Goal: Task Accomplishment & Management: Manage account settings

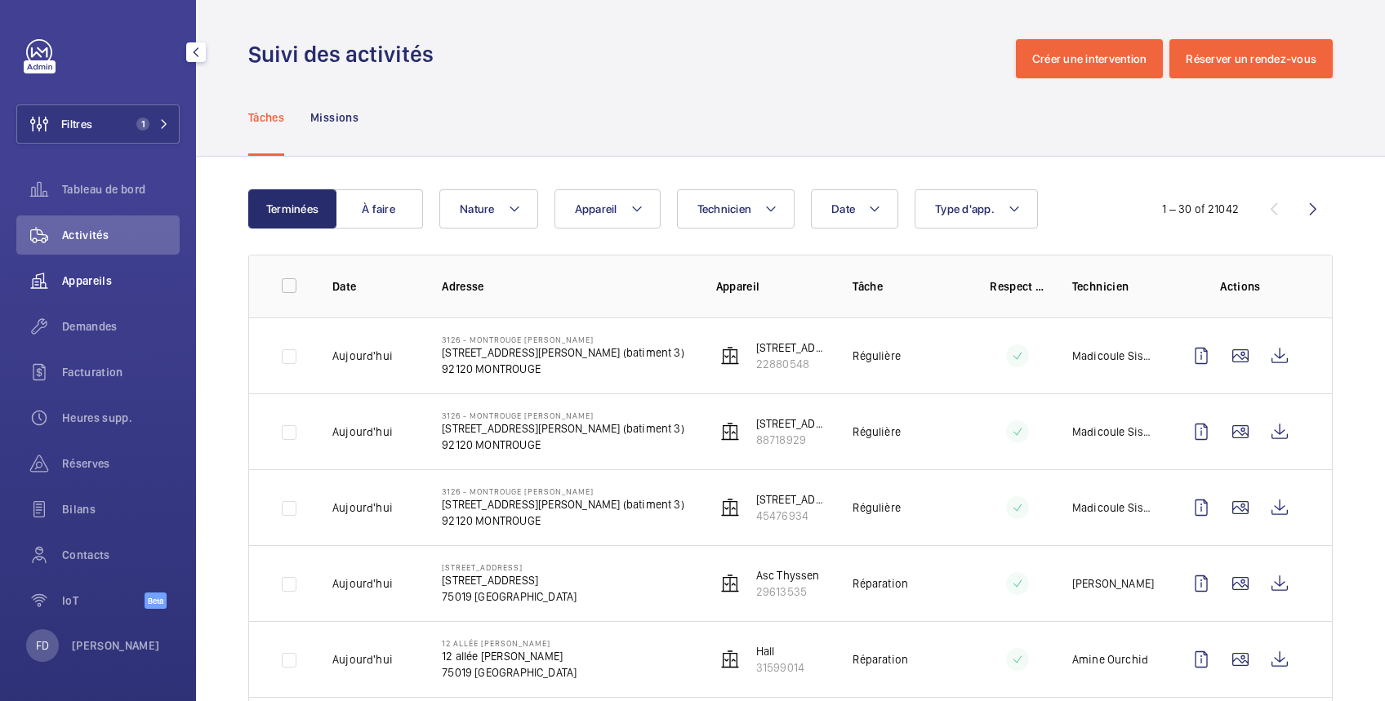
click at [104, 281] on span "Appareils" at bounding box center [121, 281] width 118 height 16
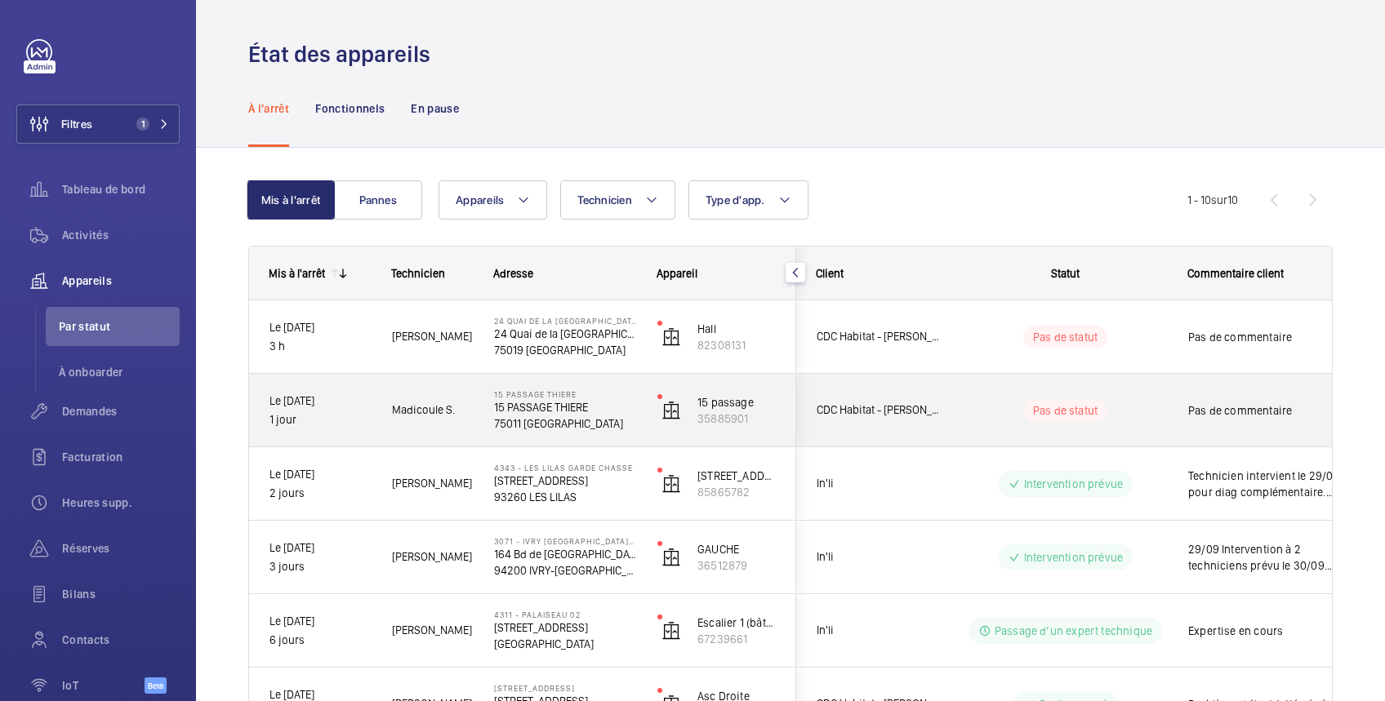
click at [1128, 395] on div "Pas de statut" at bounding box center [1055, 411] width 223 height 56
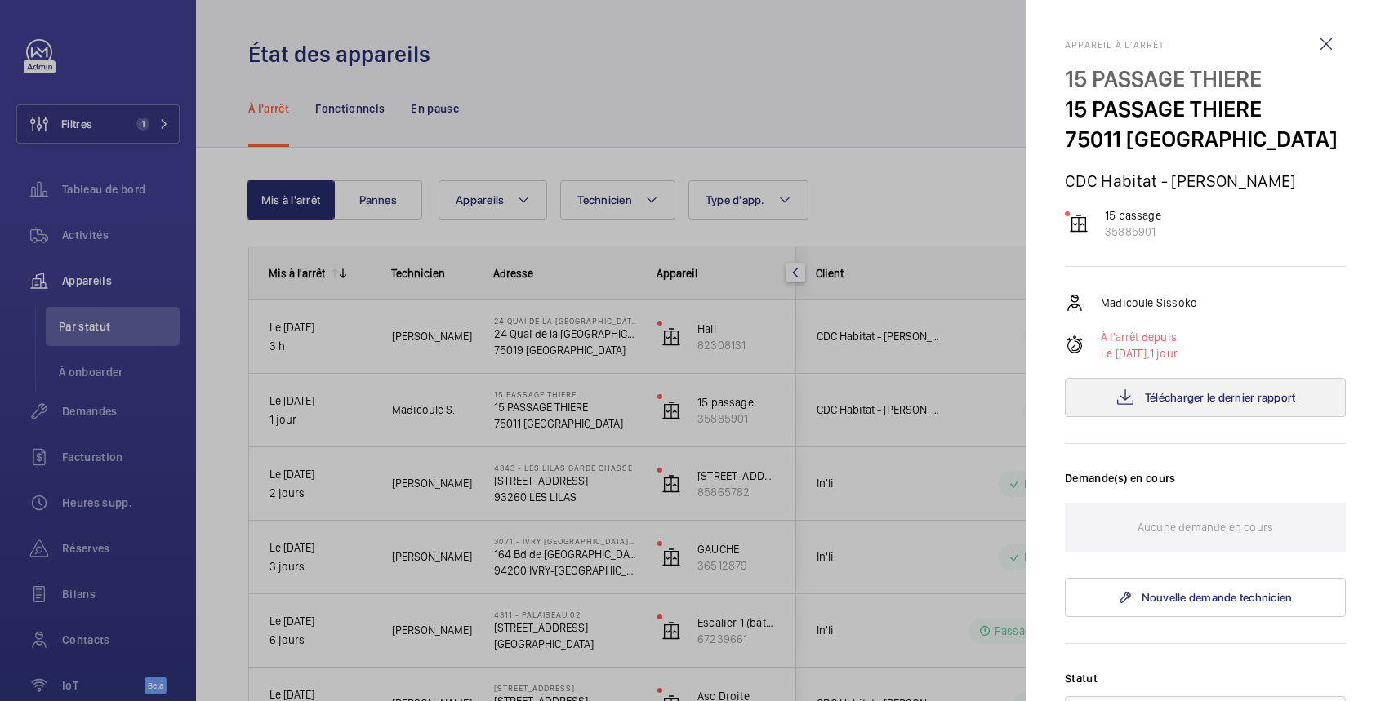
scroll to position [290, 0]
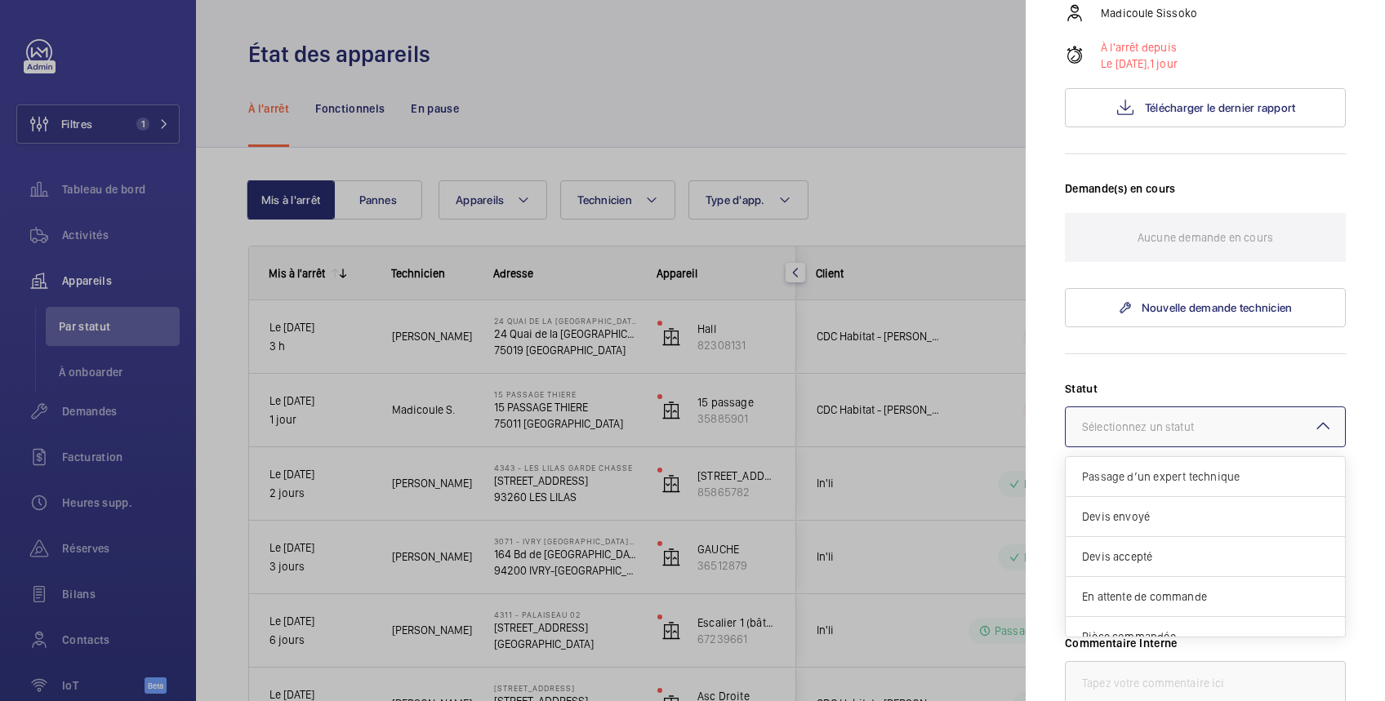
click at [1157, 421] on div "Sélectionnez un statut" at bounding box center [1158, 427] width 153 height 16
click at [957, 402] on div at bounding box center [692, 350] width 1385 height 701
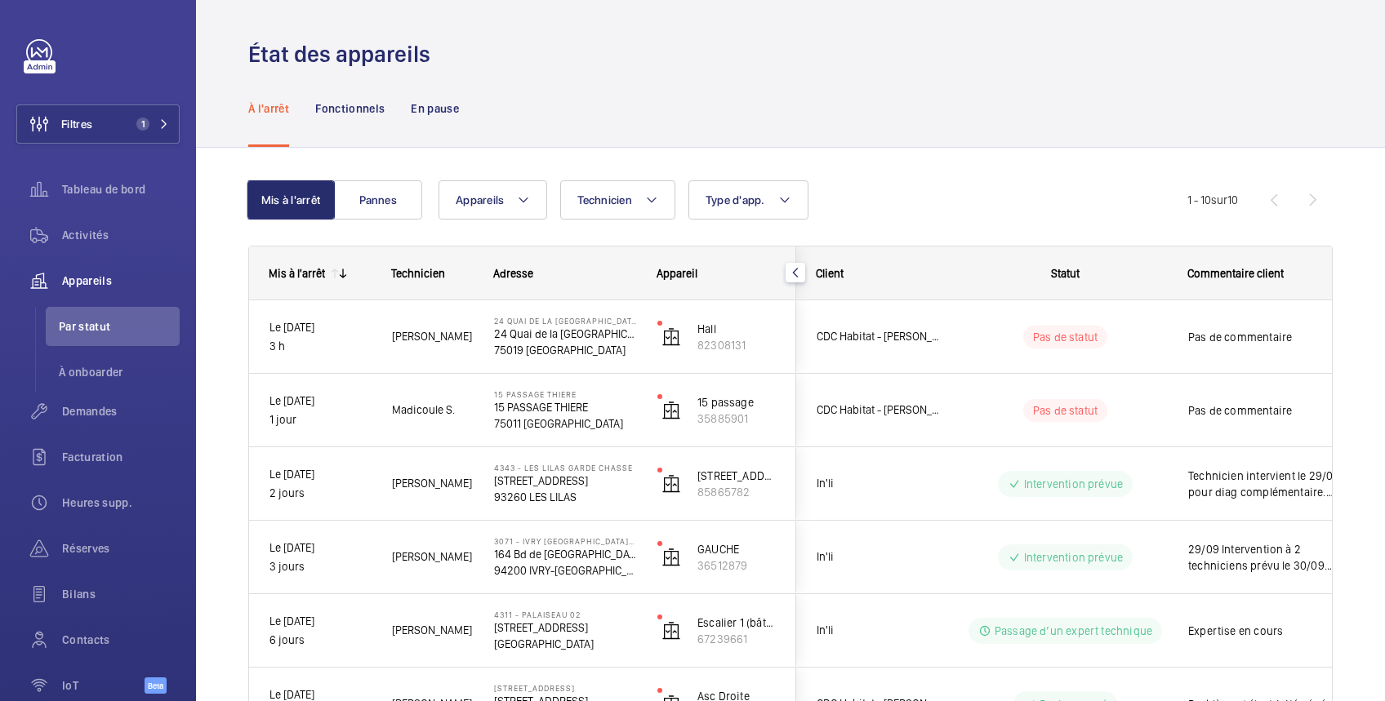
scroll to position [0, 0]
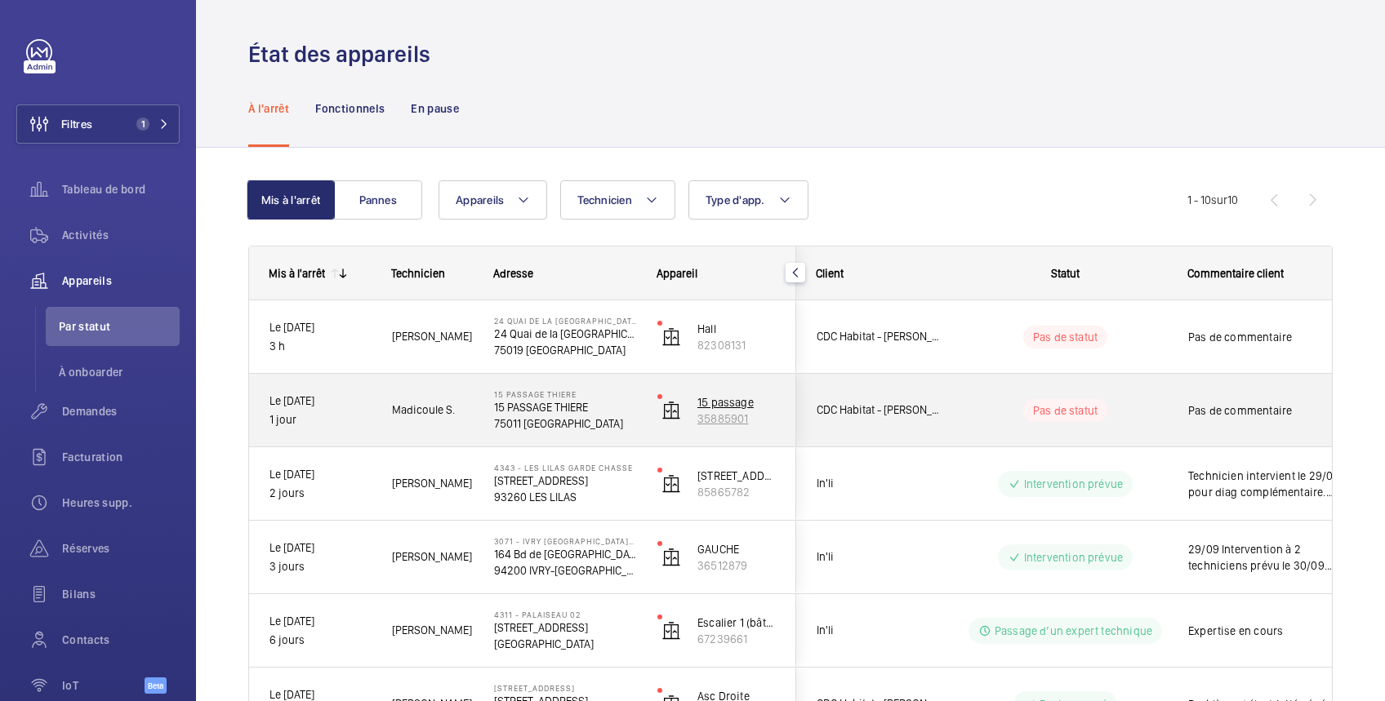
drag, startPoint x: 759, startPoint y: 418, endPoint x: 690, endPoint y: 417, distance: 69.4
click at [690, 417] on wm-front-device-cell "15 passage 35885901" at bounding box center [716, 410] width 118 height 41
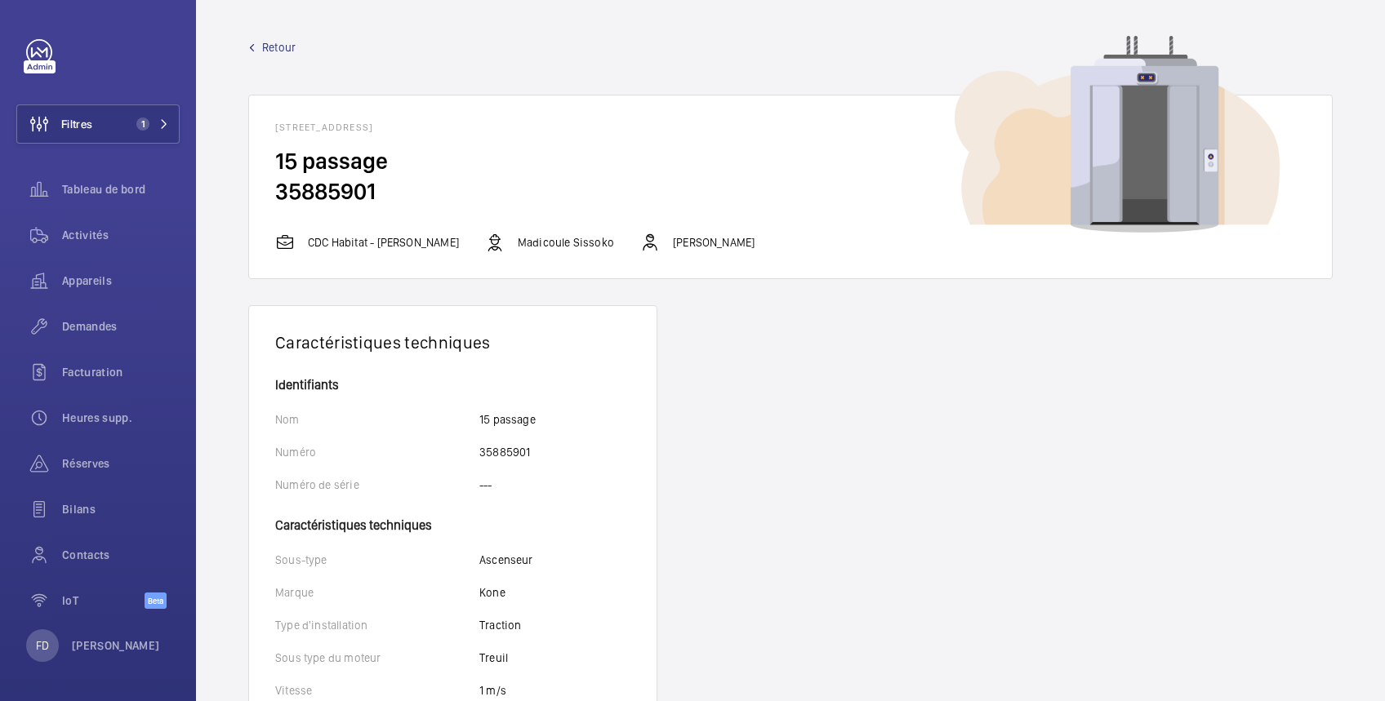
click at [274, 48] on span "Retour" at bounding box center [278, 47] width 33 height 16
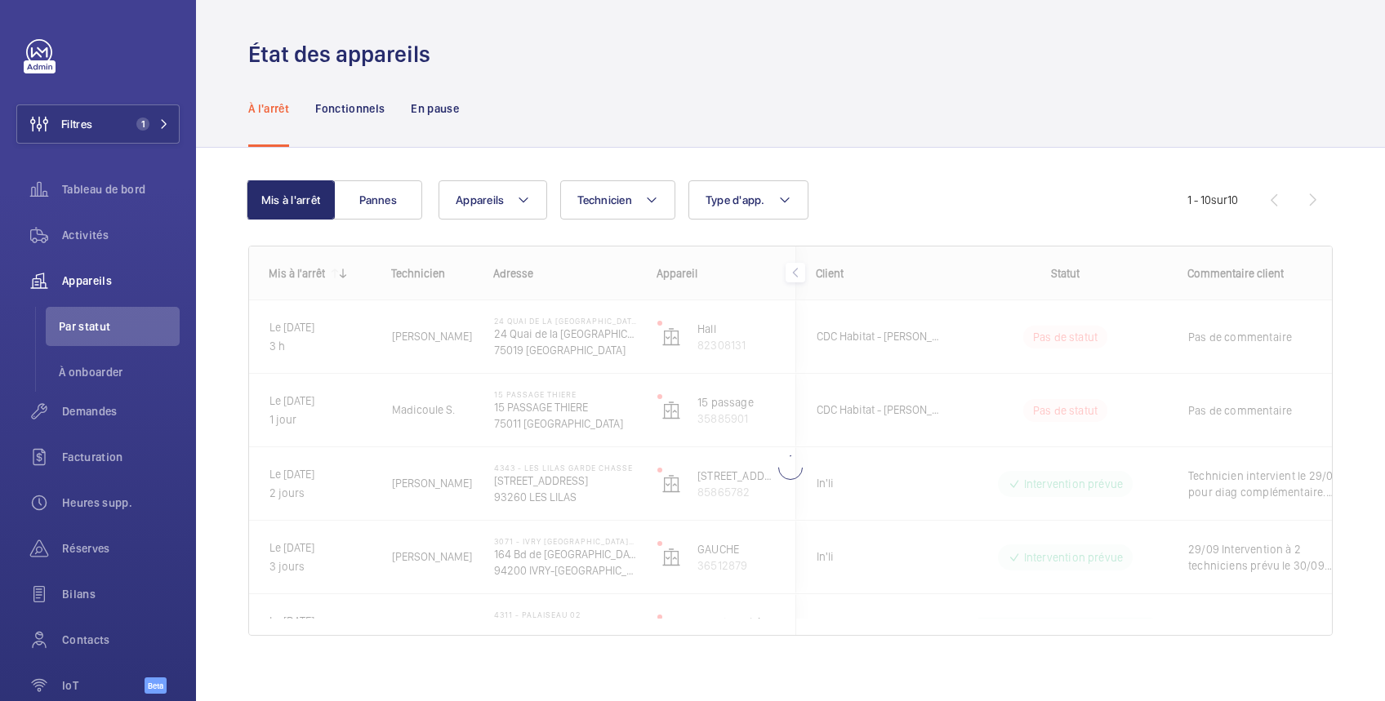
click at [1172, 405] on div at bounding box center [790, 441] width 1083 height 389
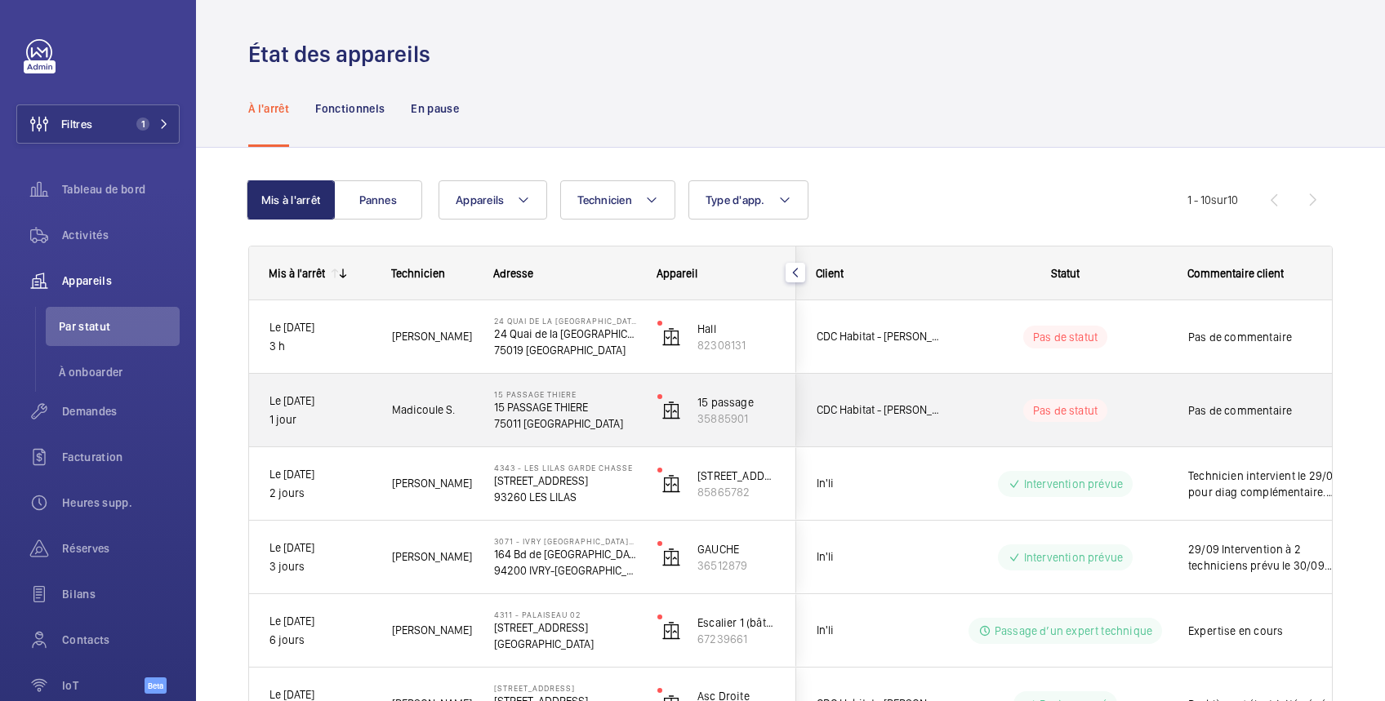
click at [1146, 407] on wm-front-pills-cell "Pas de statut" at bounding box center [1065, 410] width 203 height 23
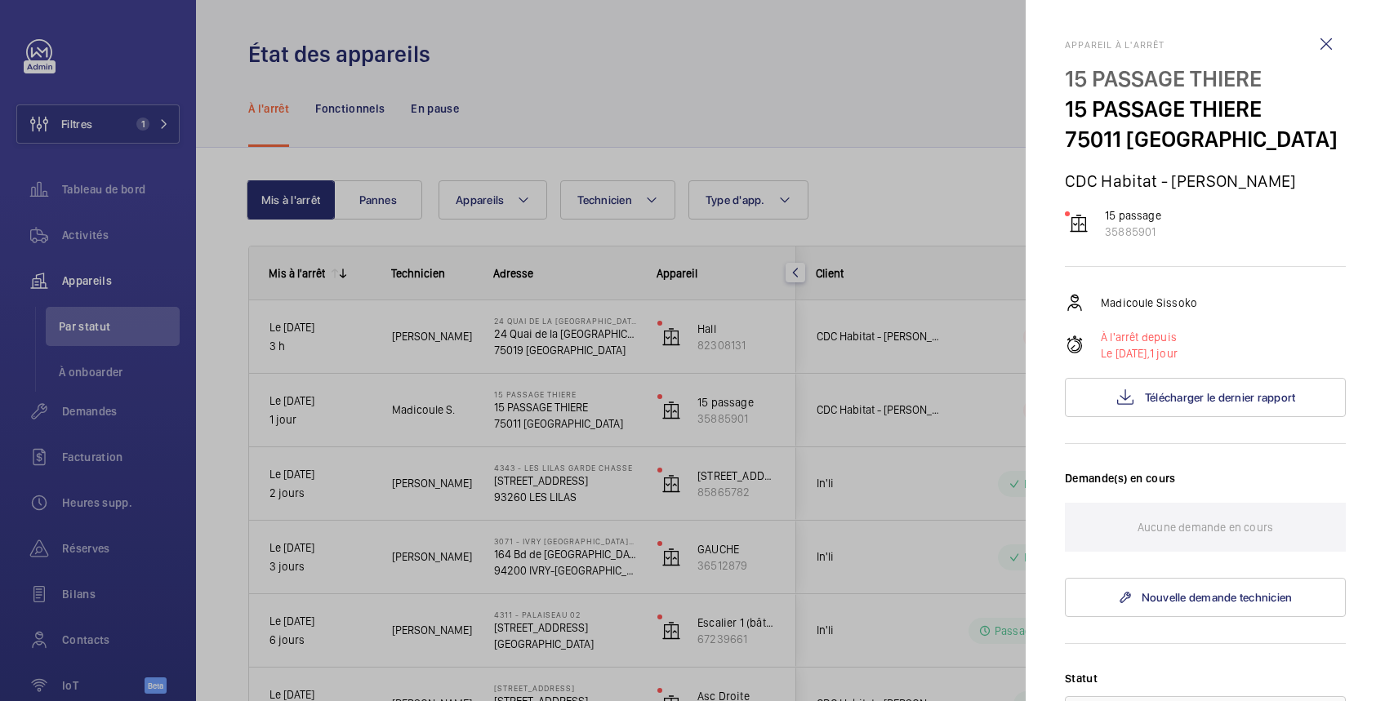
scroll to position [290, 0]
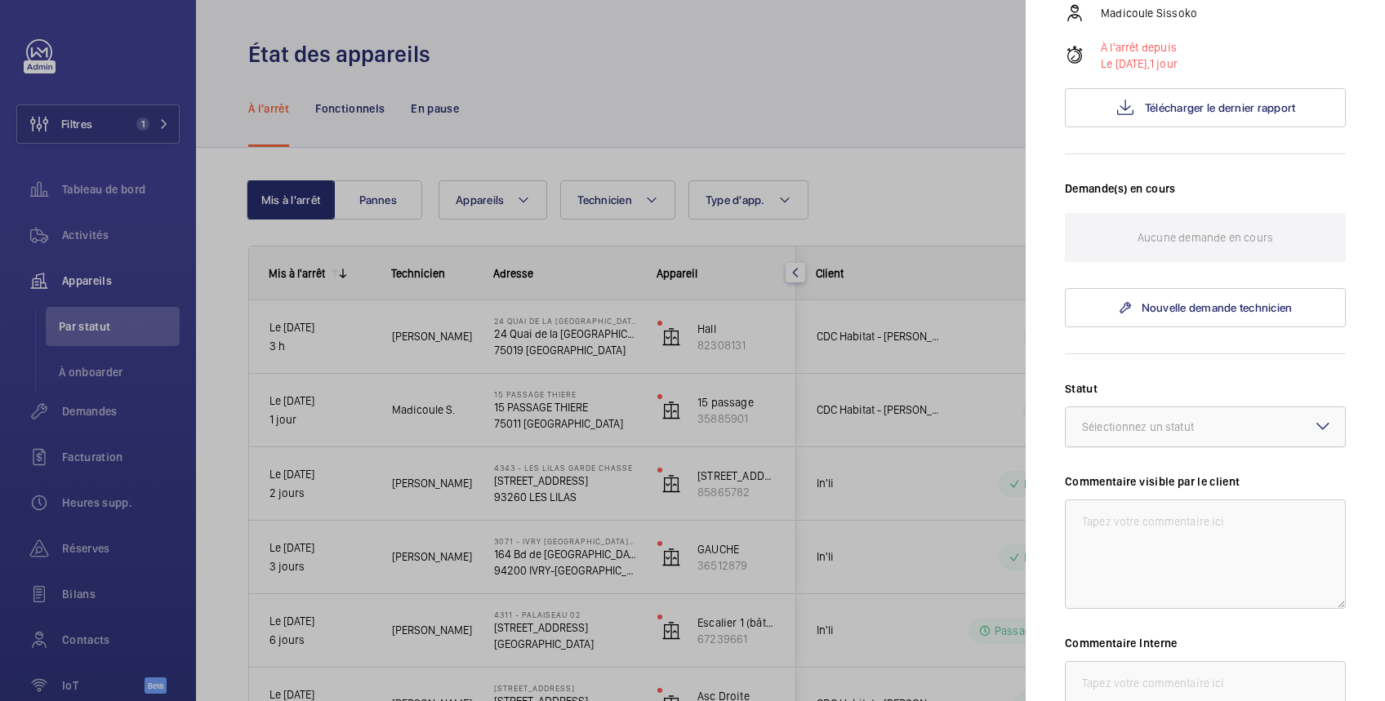
click at [1205, 435] on div at bounding box center [1205, 427] width 279 height 39
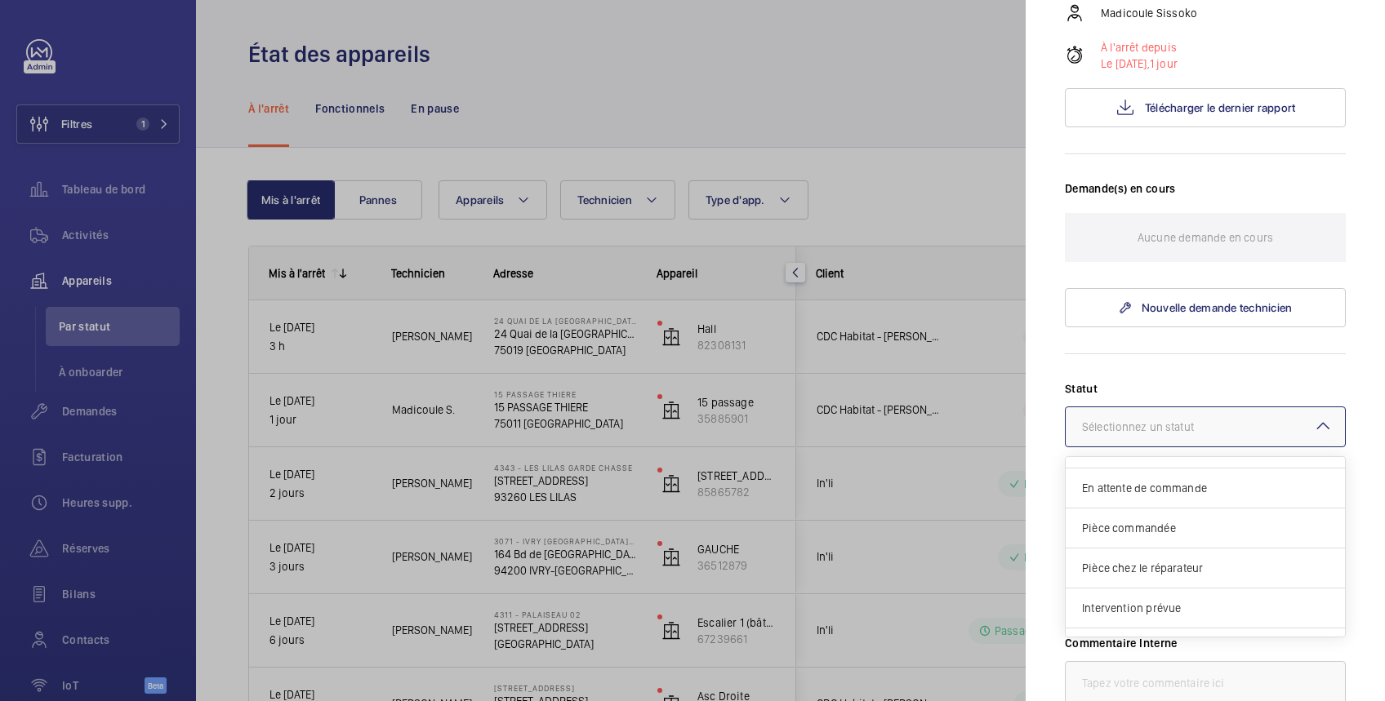
scroll to position [138, 0]
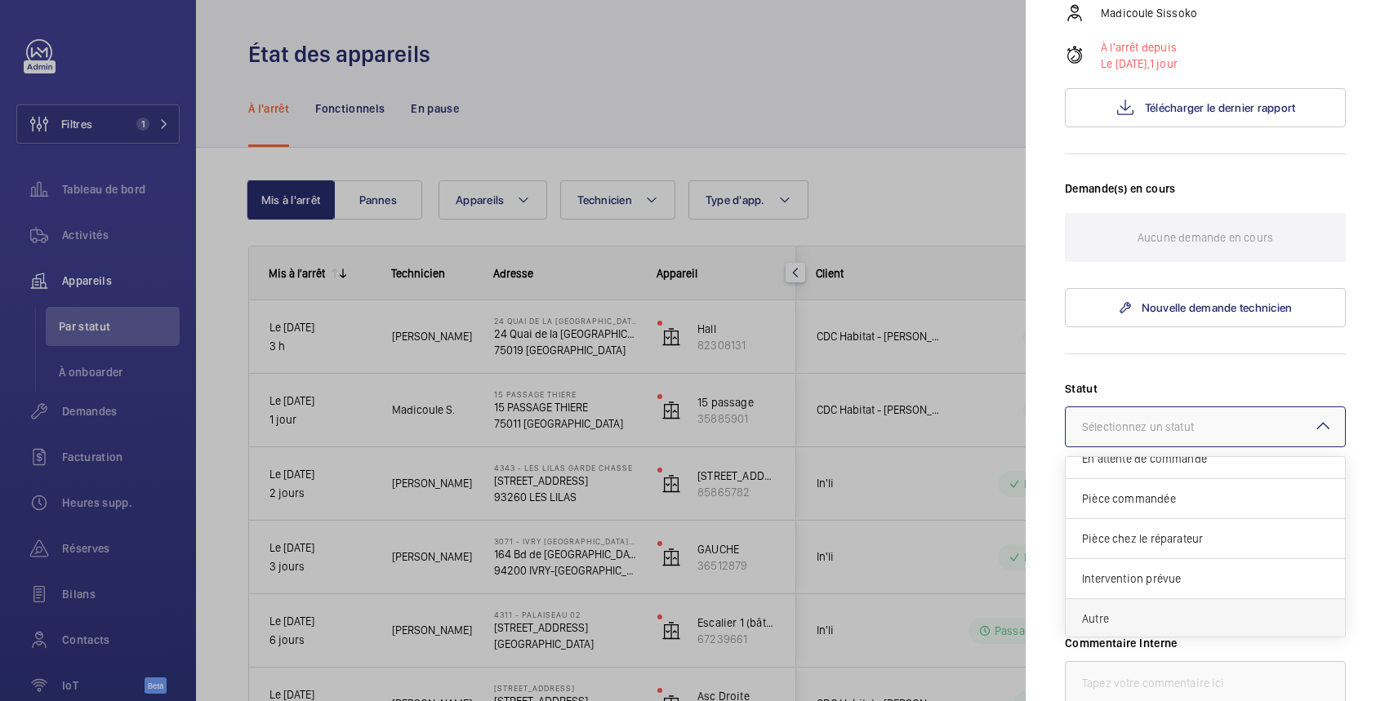
click at [1183, 623] on span "Autre" at bounding box center [1205, 619] width 247 height 16
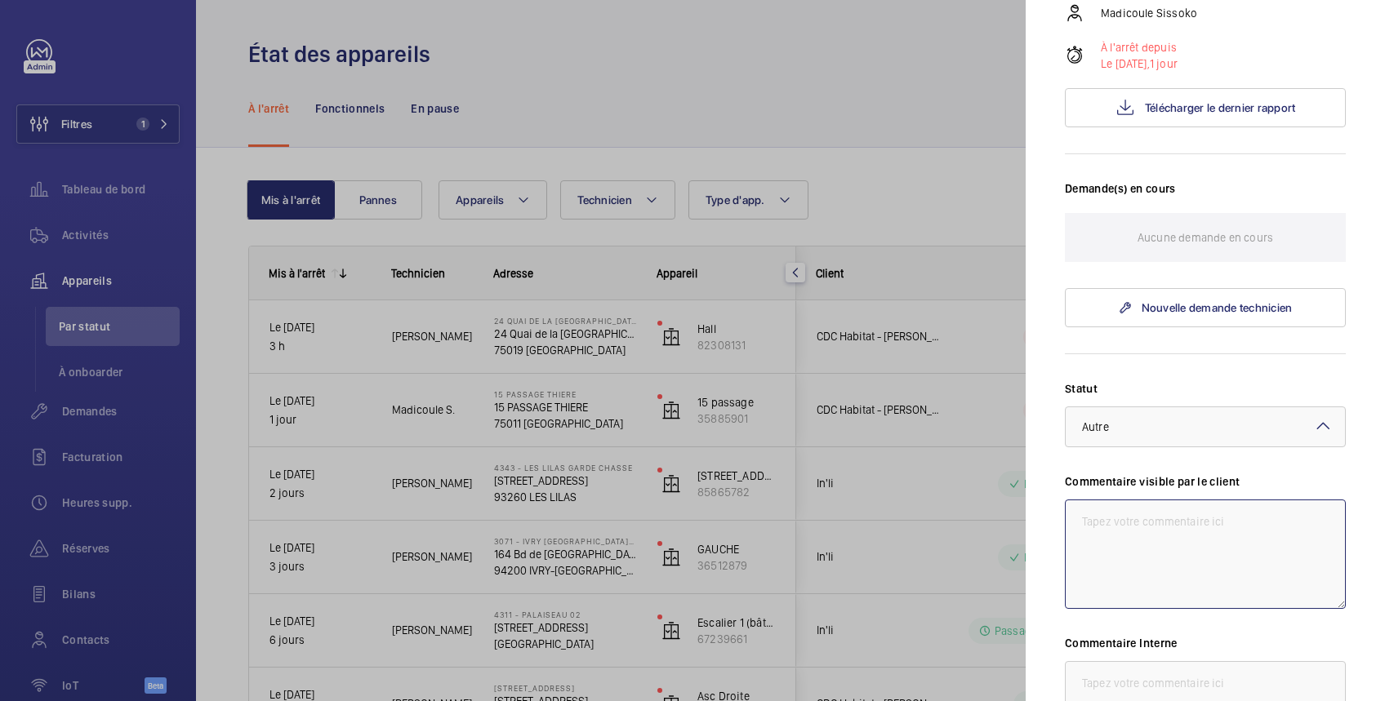
click at [1181, 524] on textarea at bounding box center [1205, 554] width 281 height 109
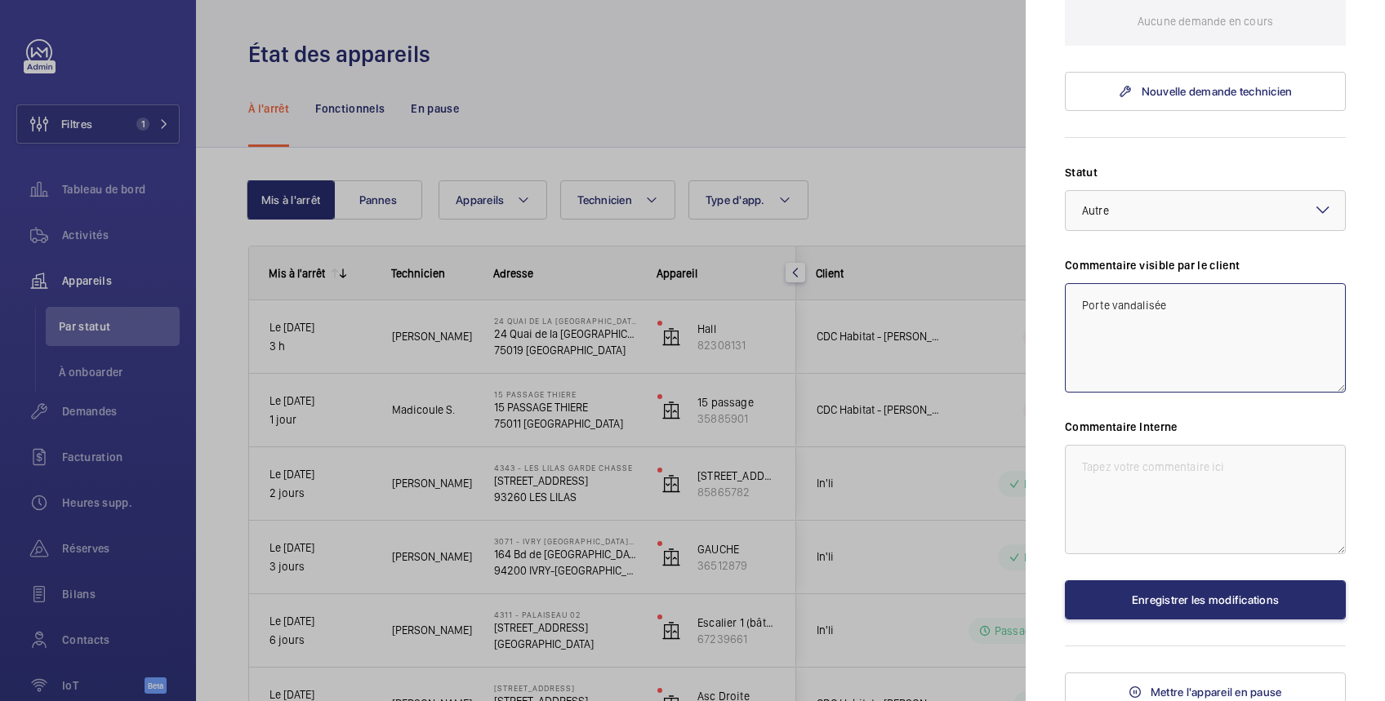
scroll to position [516, 0]
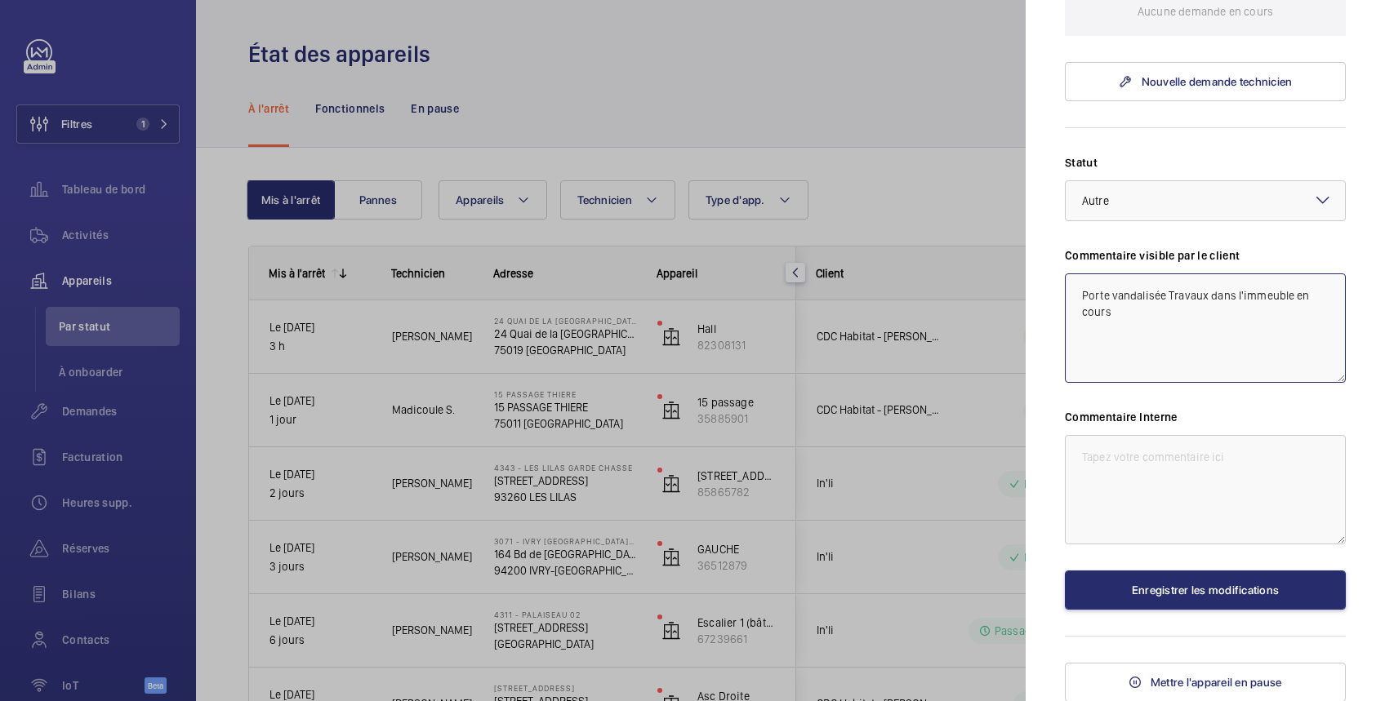
type textarea "Porte vandalisée Travaux dans l'immeuble en cours"
click at [1178, 477] on textarea at bounding box center [1205, 489] width 281 height 109
type textarea "2"
click at [1085, 456] on textarea "=30/09" at bounding box center [1205, 489] width 281 height 109
click at [1151, 452] on textarea "30/09" at bounding box center [1205, 489] width 281 height 109
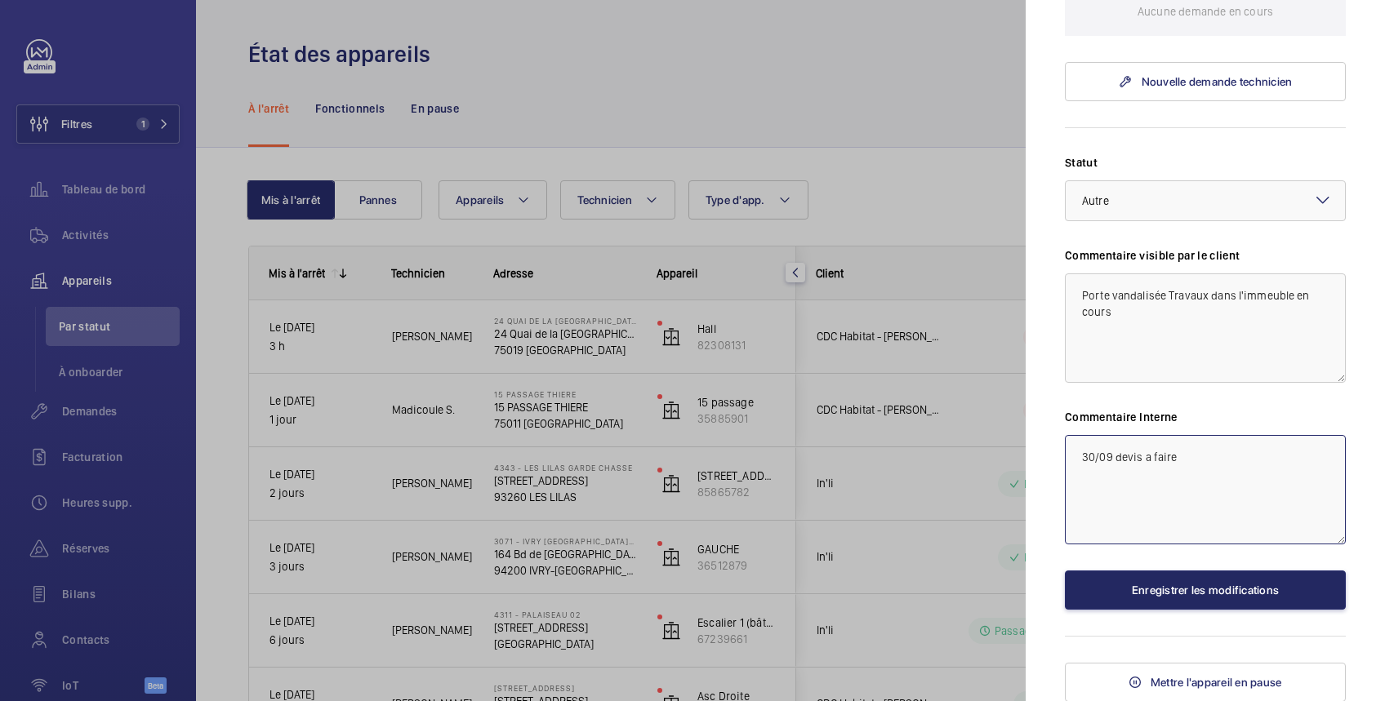
type textarea "30/09 devis a faire"
click at [1163, 591] on button "Enregistrer les modifications" at bounding box center [1205, 590] width 281 height 39
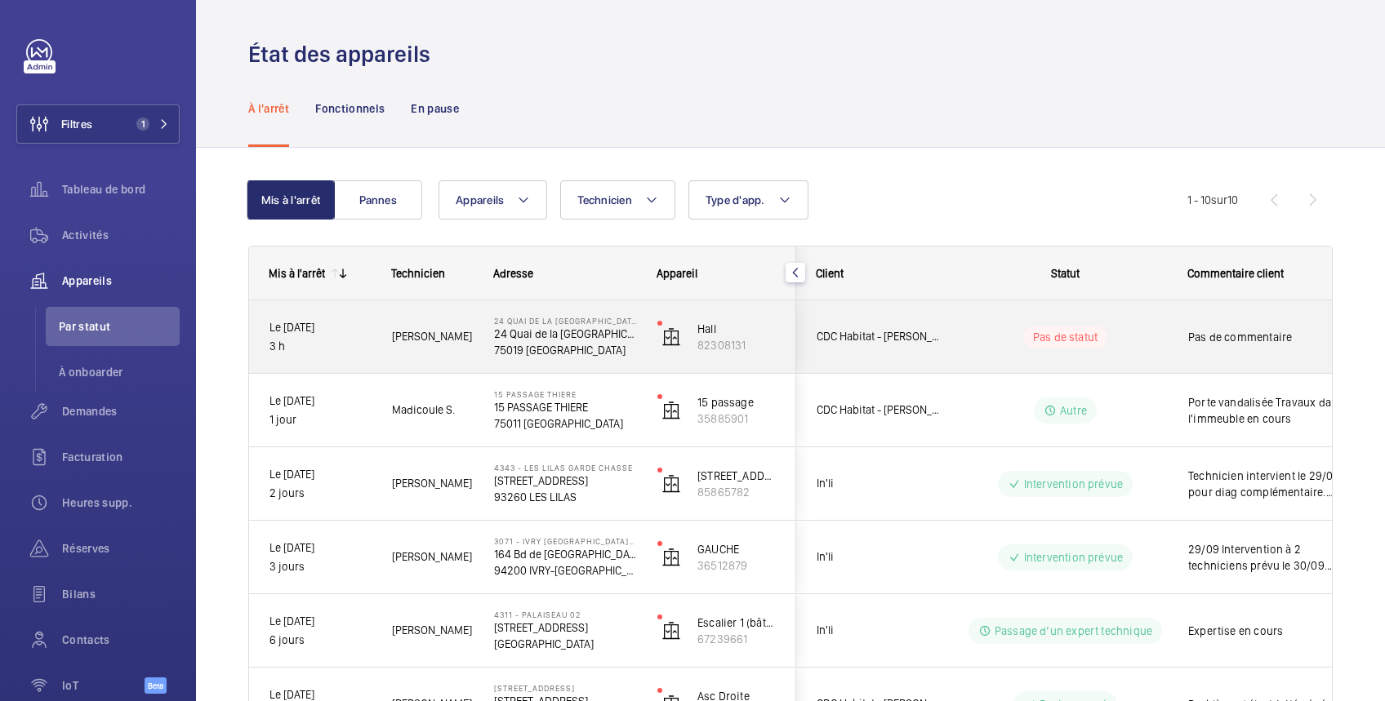
click at [1156, 335] on wm-front-pills-cell "Pas de statut" at bounding box center [1065, 337] width 203 height 23
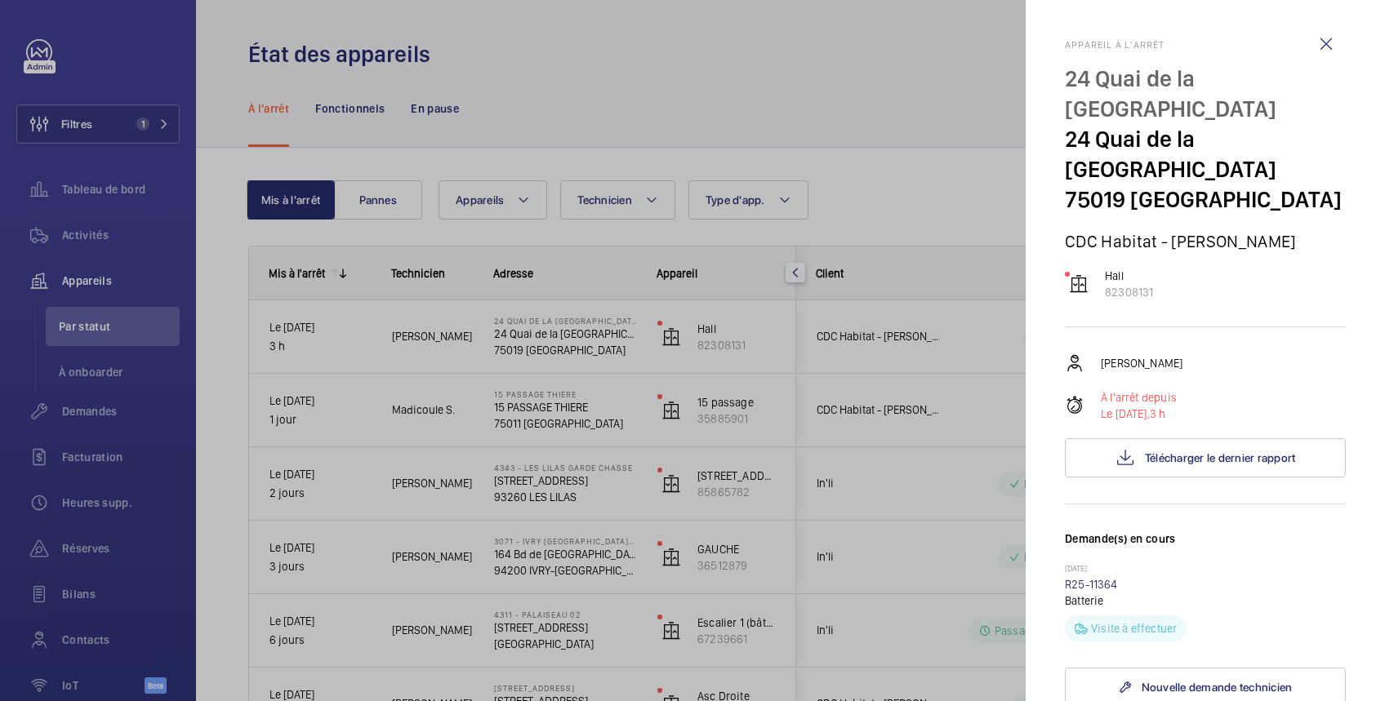
scroll to position [290, 0]
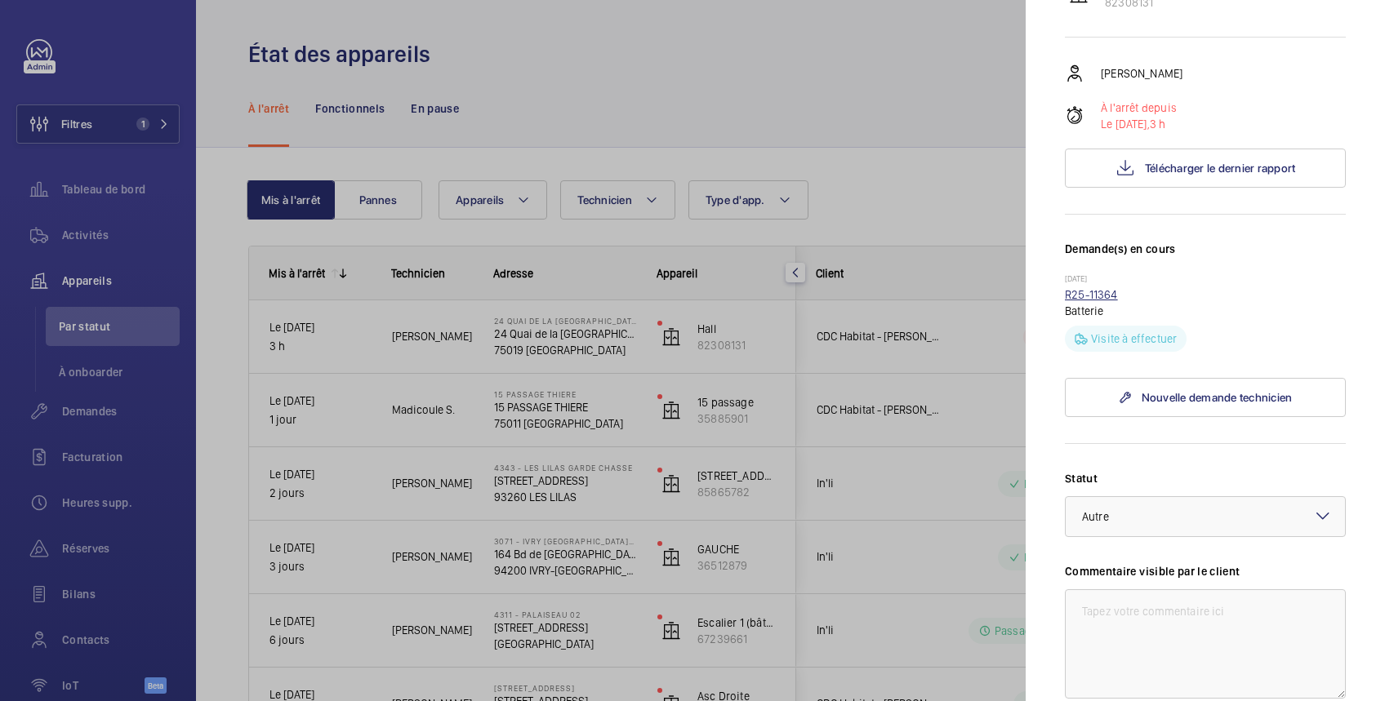
click at [1104, 288] on link "R25-11364" at bounding box center [1091, 294] width 53 height 13
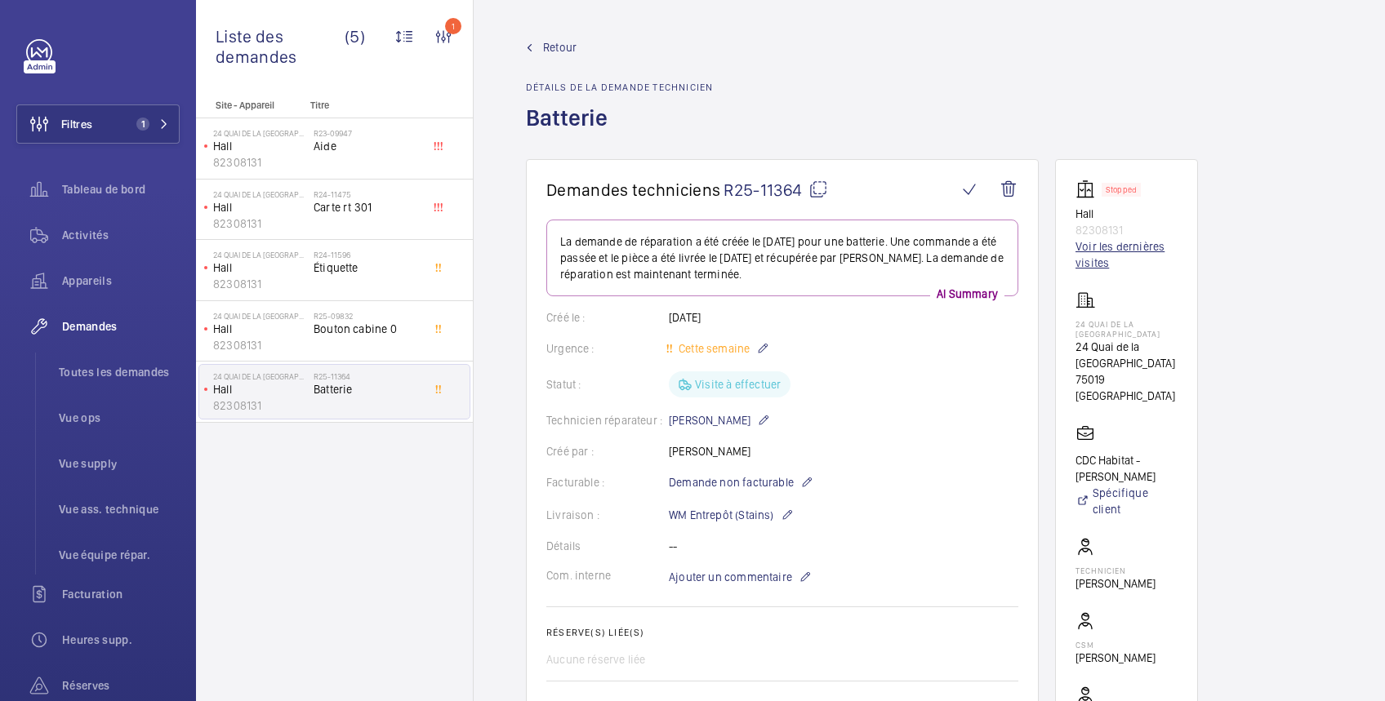
click at [1144, 248] on link "Voir les dernières visites" at bounding box center [1127, 254] width 102 height 33
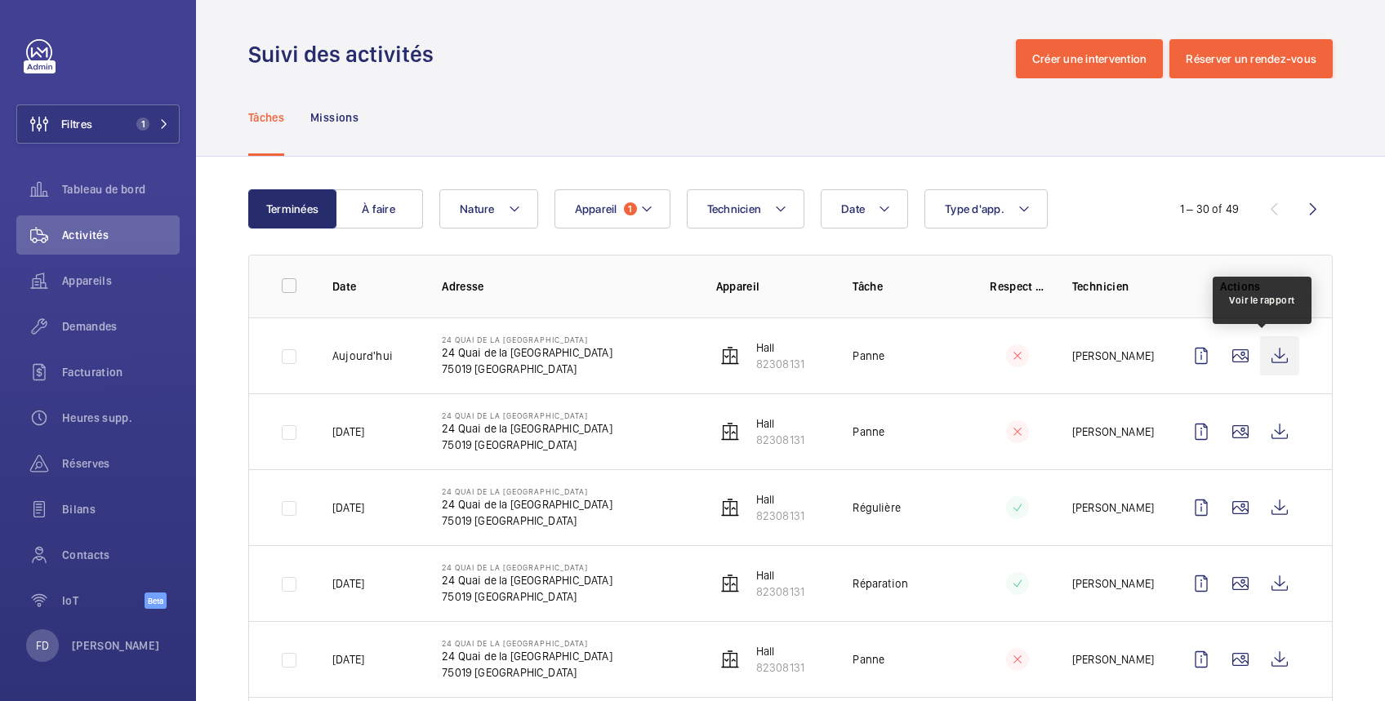
click at [1261, 351] on wm-front-icon-button at bounding box center [1279, 355] width 39 height 39
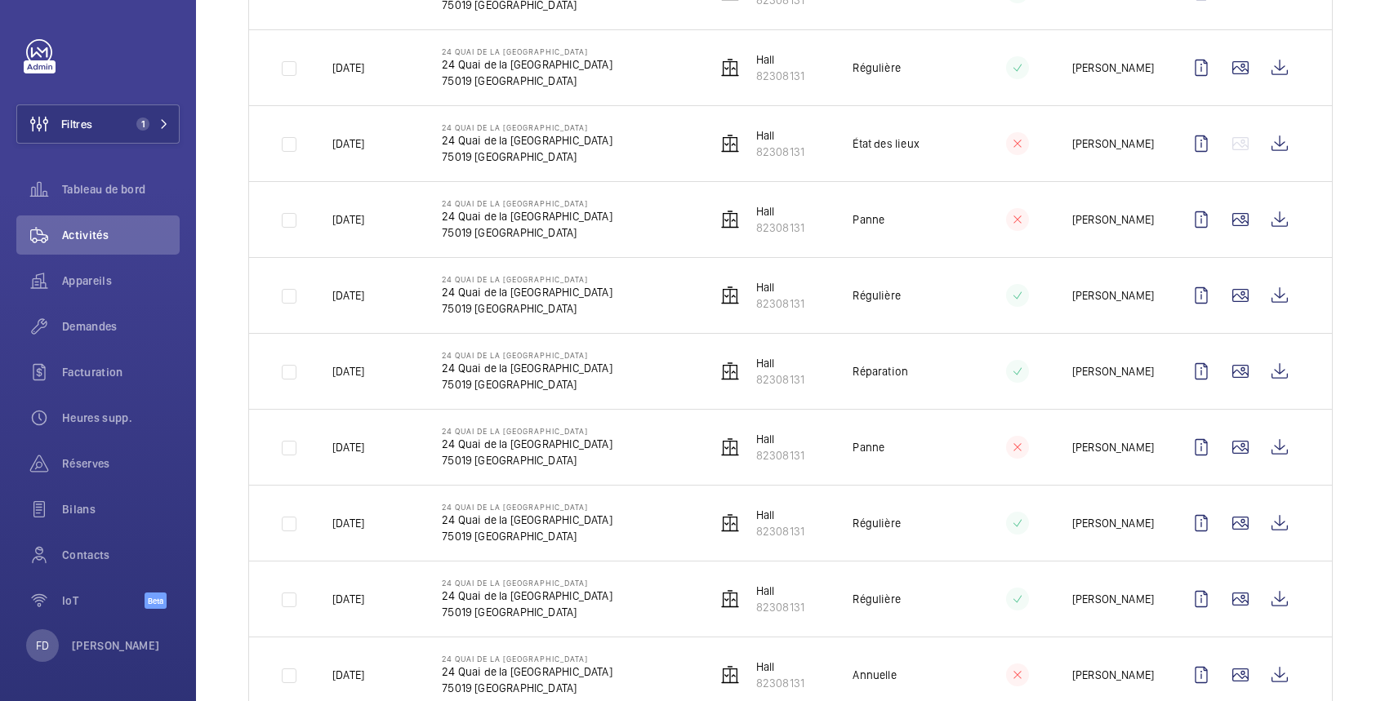
scroll to position [1943, 0]
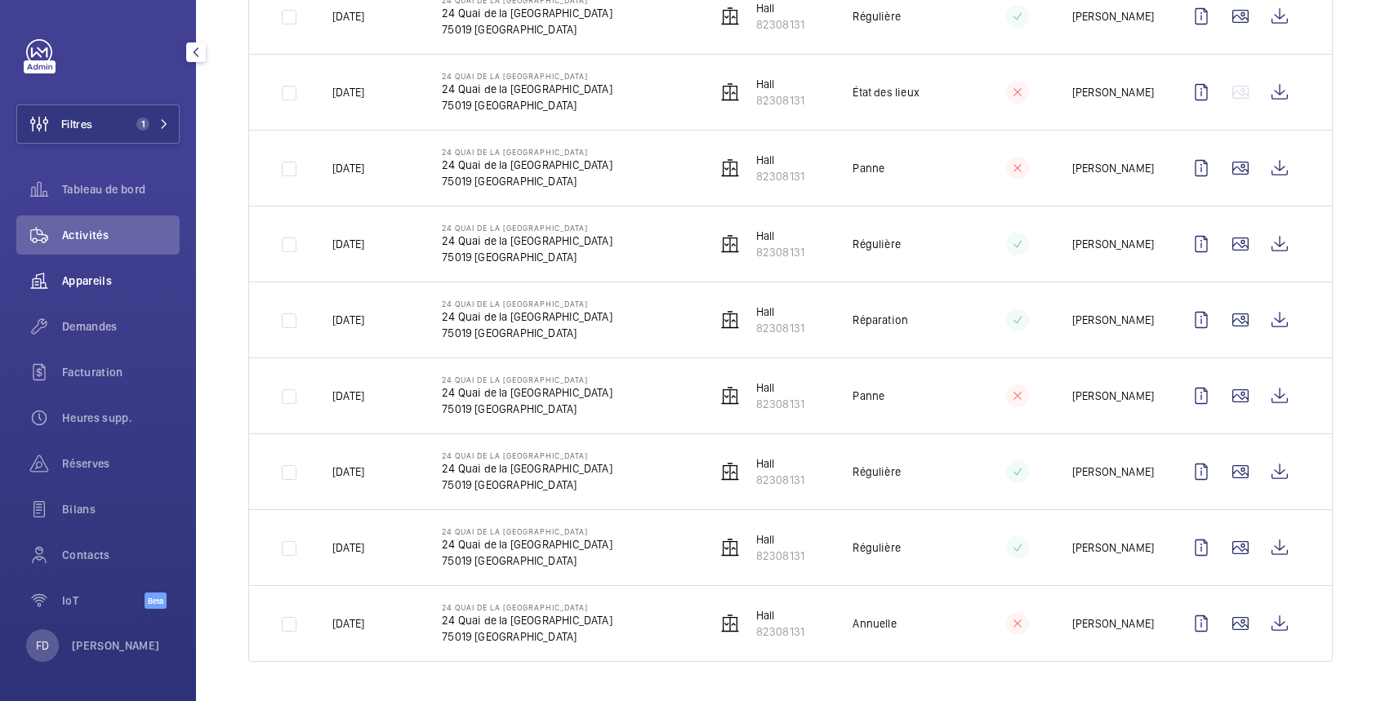
click at [65, 278] on span "Appareils" at bounding box center [121, 281] width 118 height 16
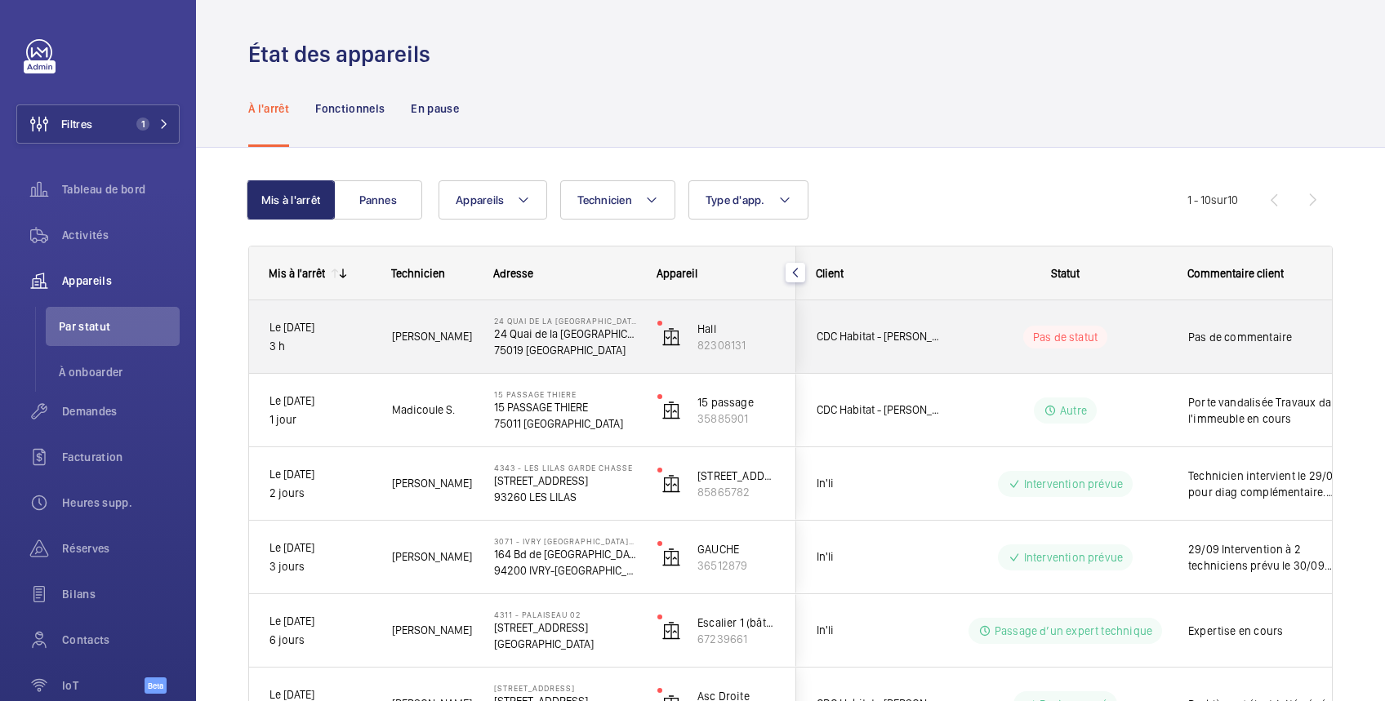
scroll to position [430, 0]
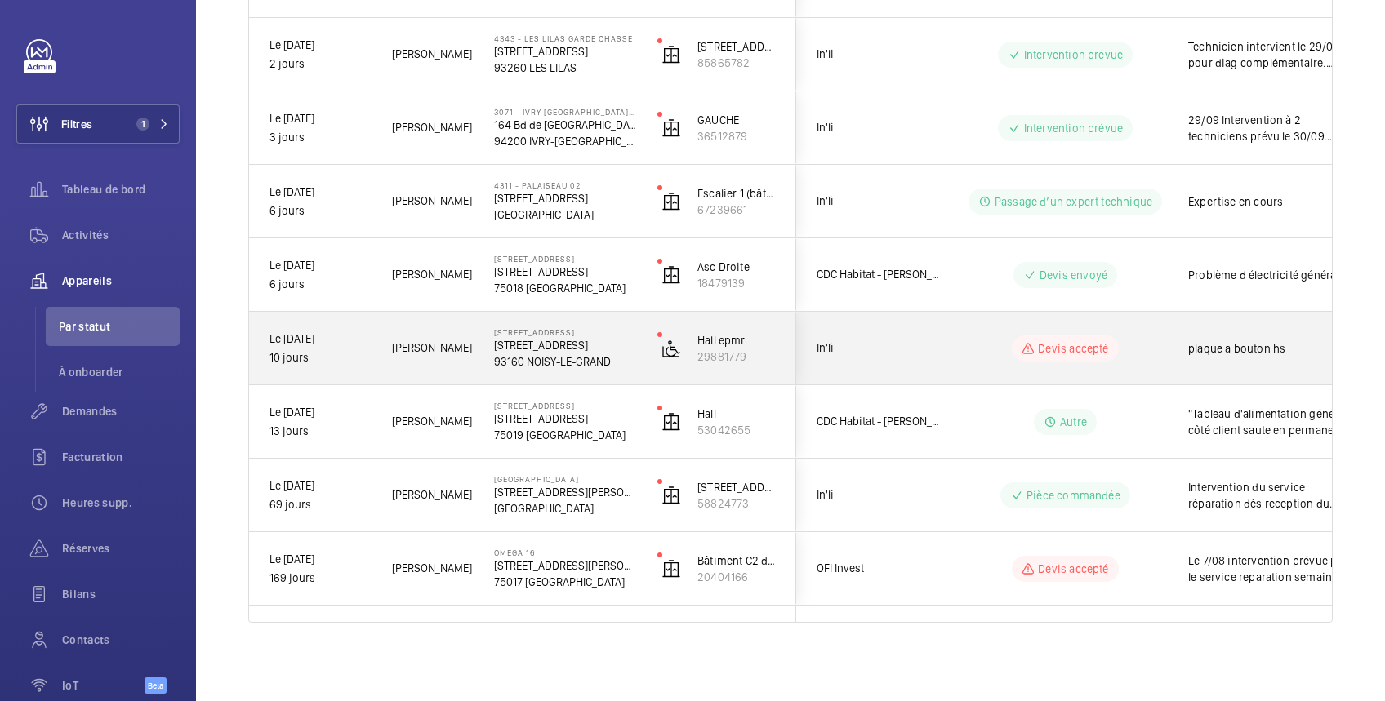
click at [983, 341] on wm-front-pills-cell "Devis accepté" at bounding box center [1065, 349] width 203 height 26
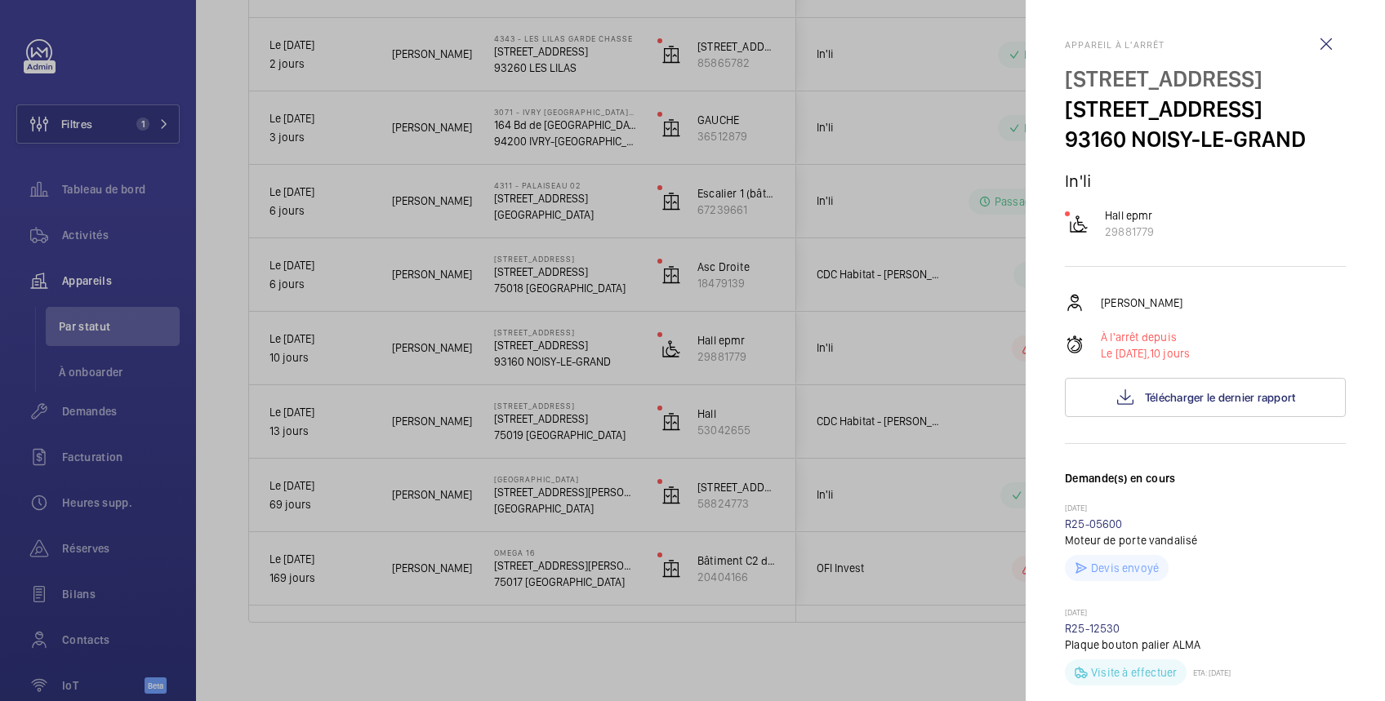
click at [961, 275] on div at bounding box center [692, 350] width 1385 height 701
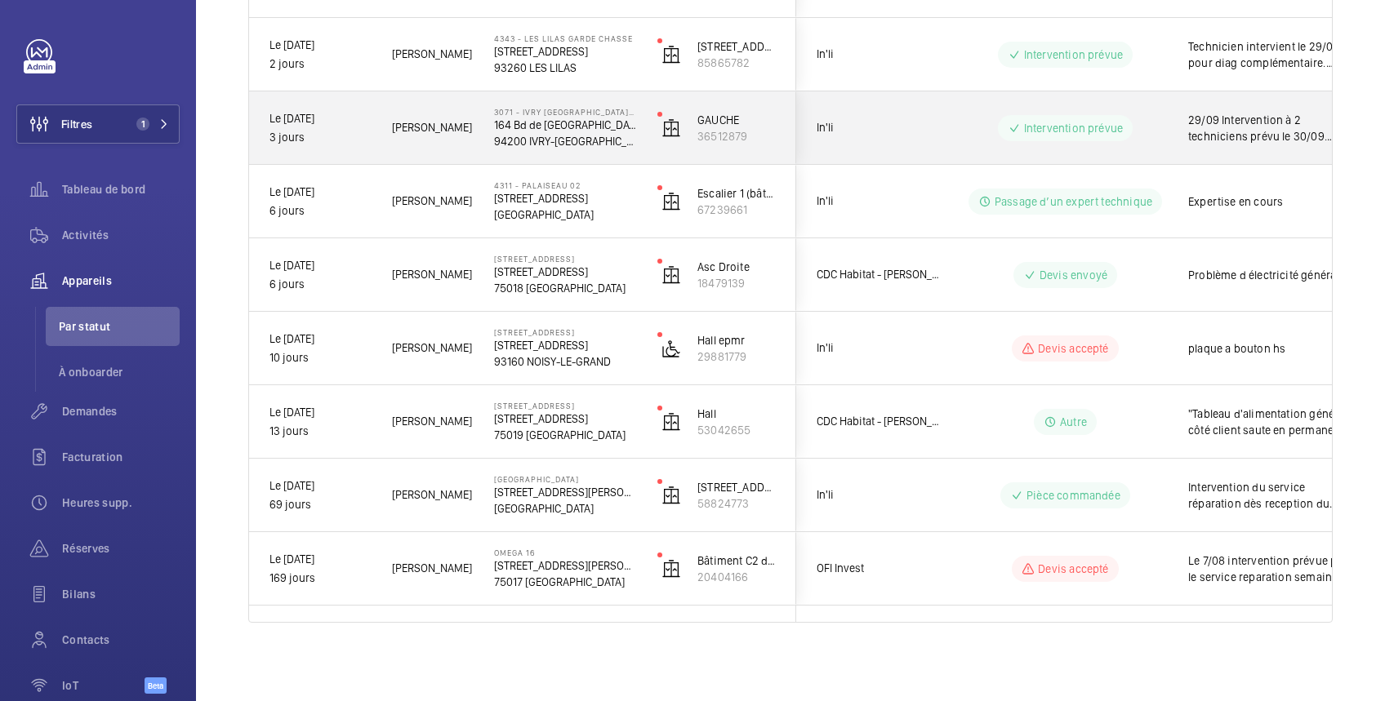
click at [973, 123] on wm-front-pills-cell "Intervention prévue" at bounding box center [1065, 128] width 203 height 26
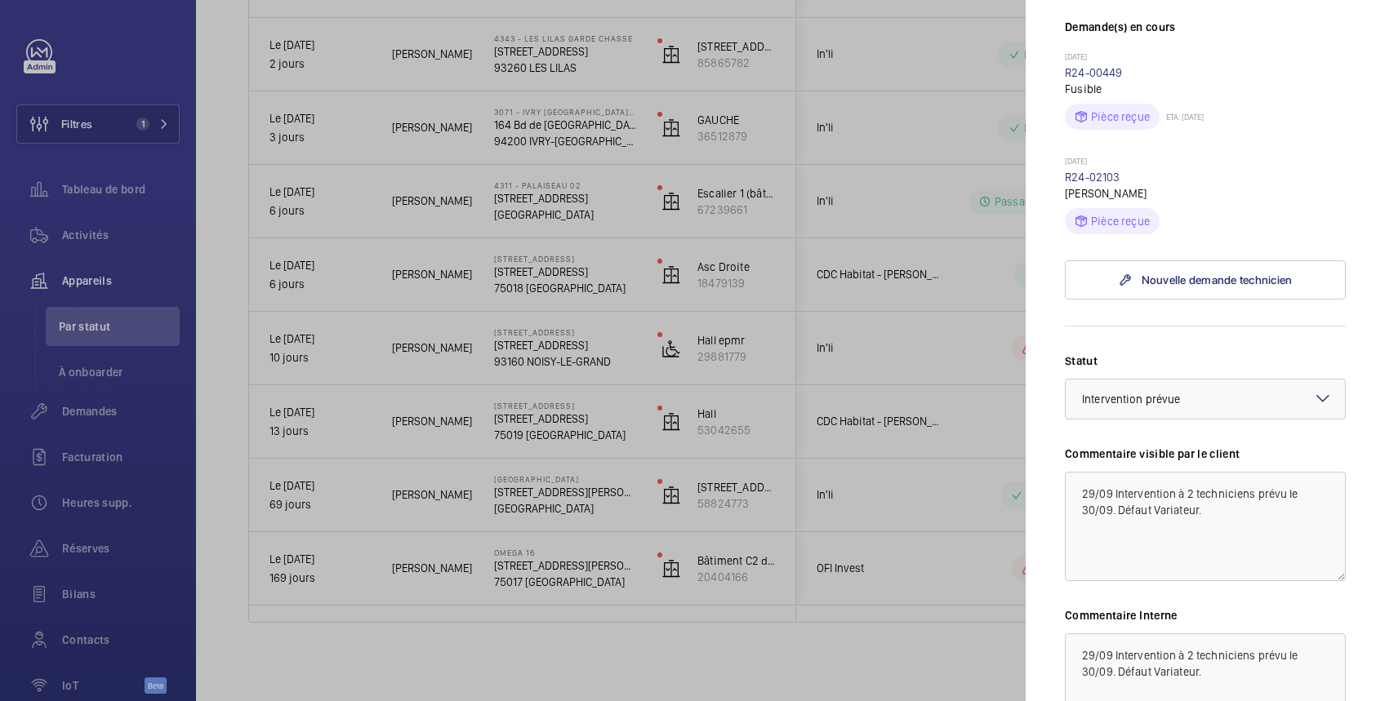
scroll to position [581, 0]
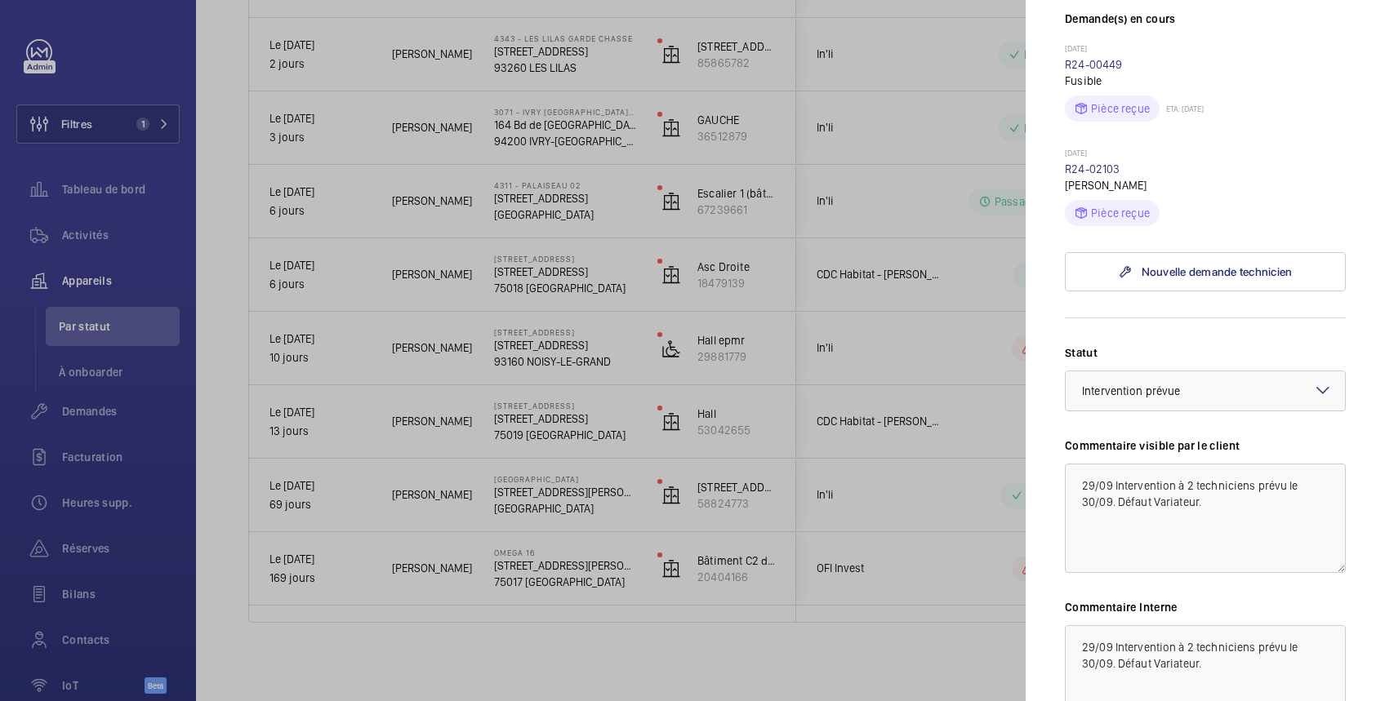
click at [887, 61] on div at bounding box center [692, 350] width 1385 height 701
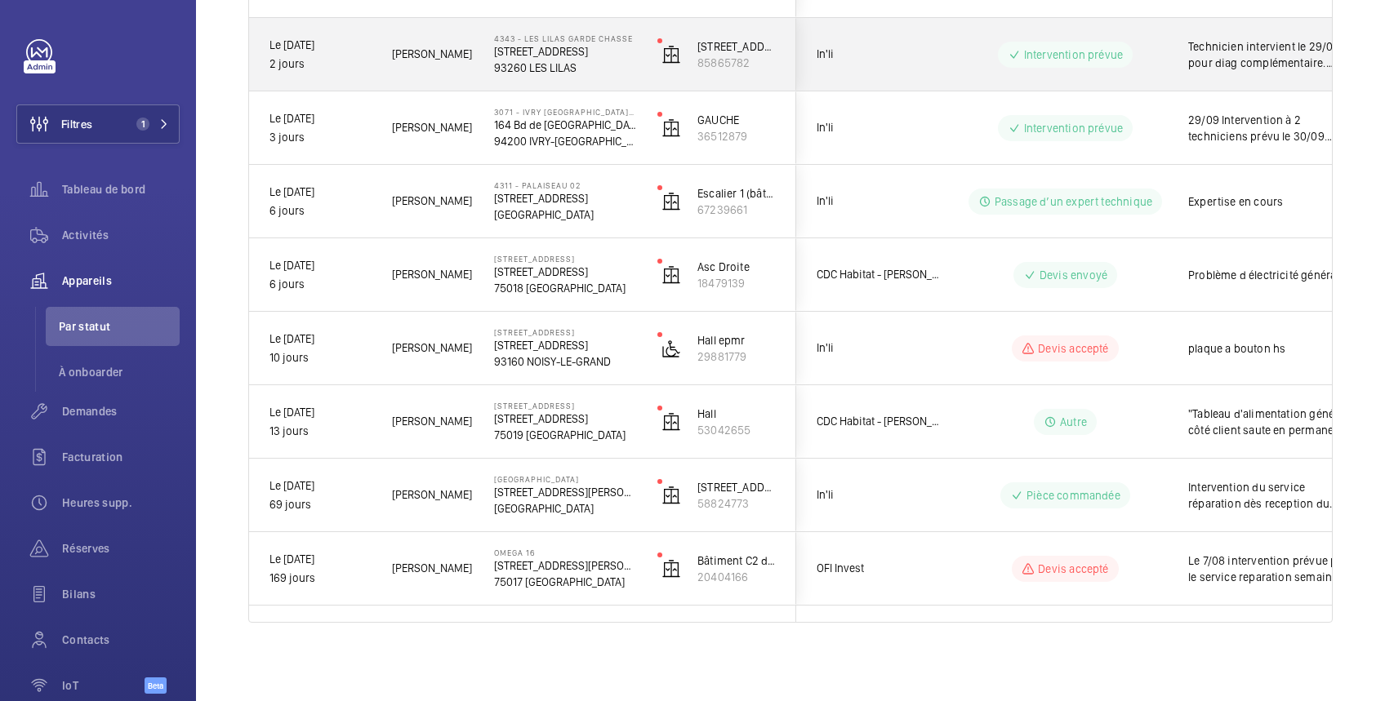
click at [906, 62] on span "In'li" at bounding box center [880, 54] width 126 height 19
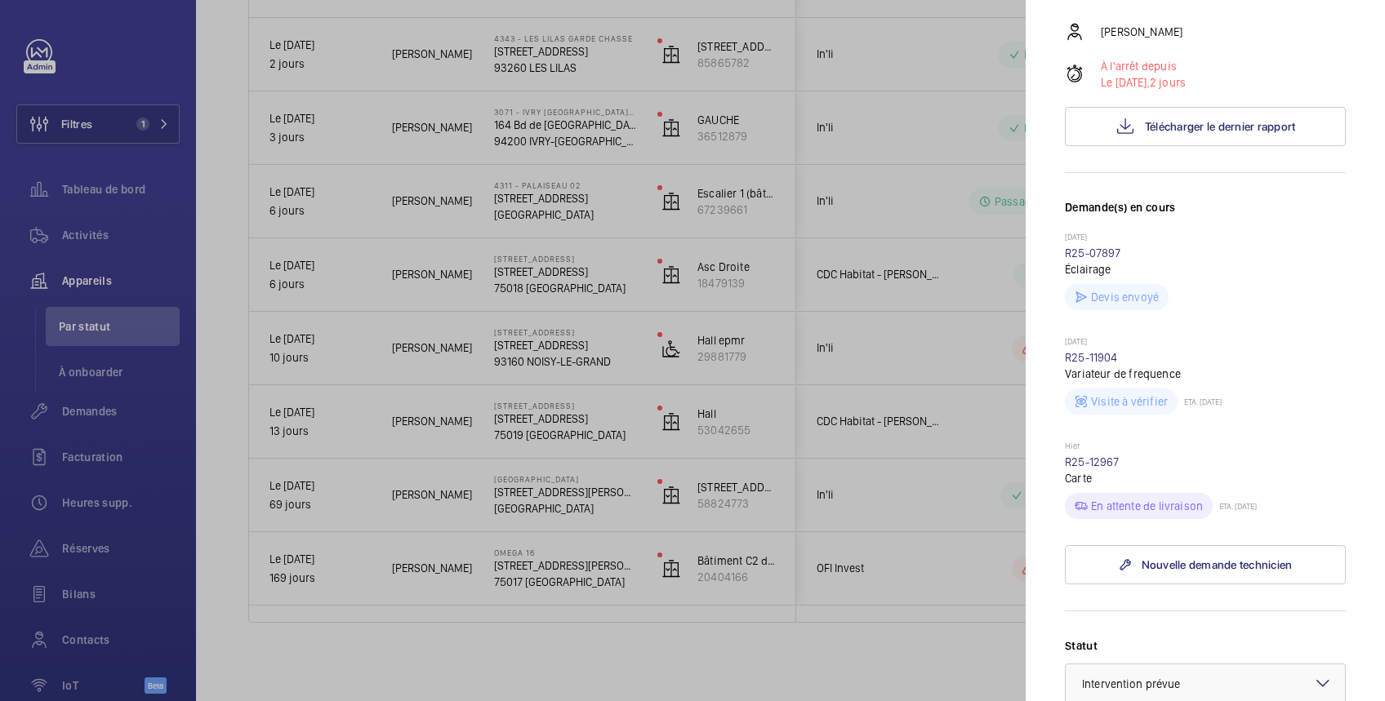
scroll to position [581, 0]
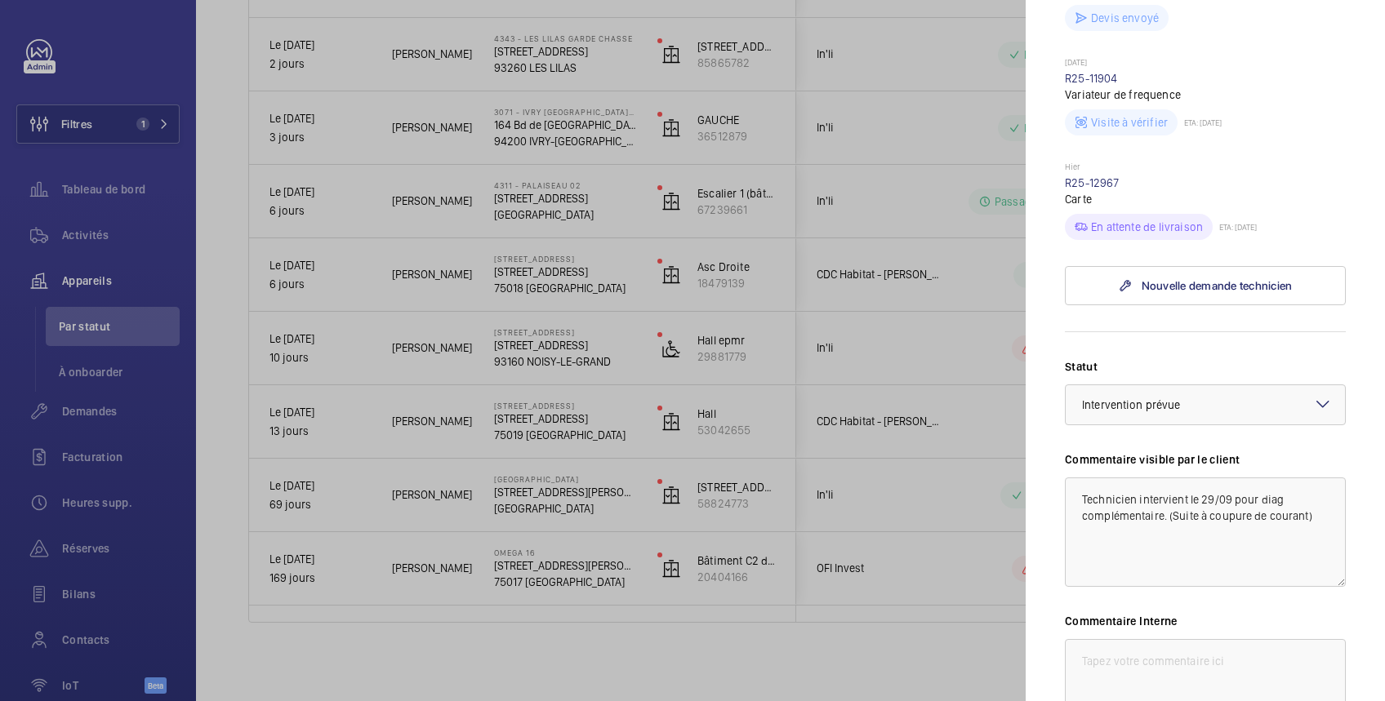
click at [129, 185] on div at bounding box center [692, 350] width 1385 height 701
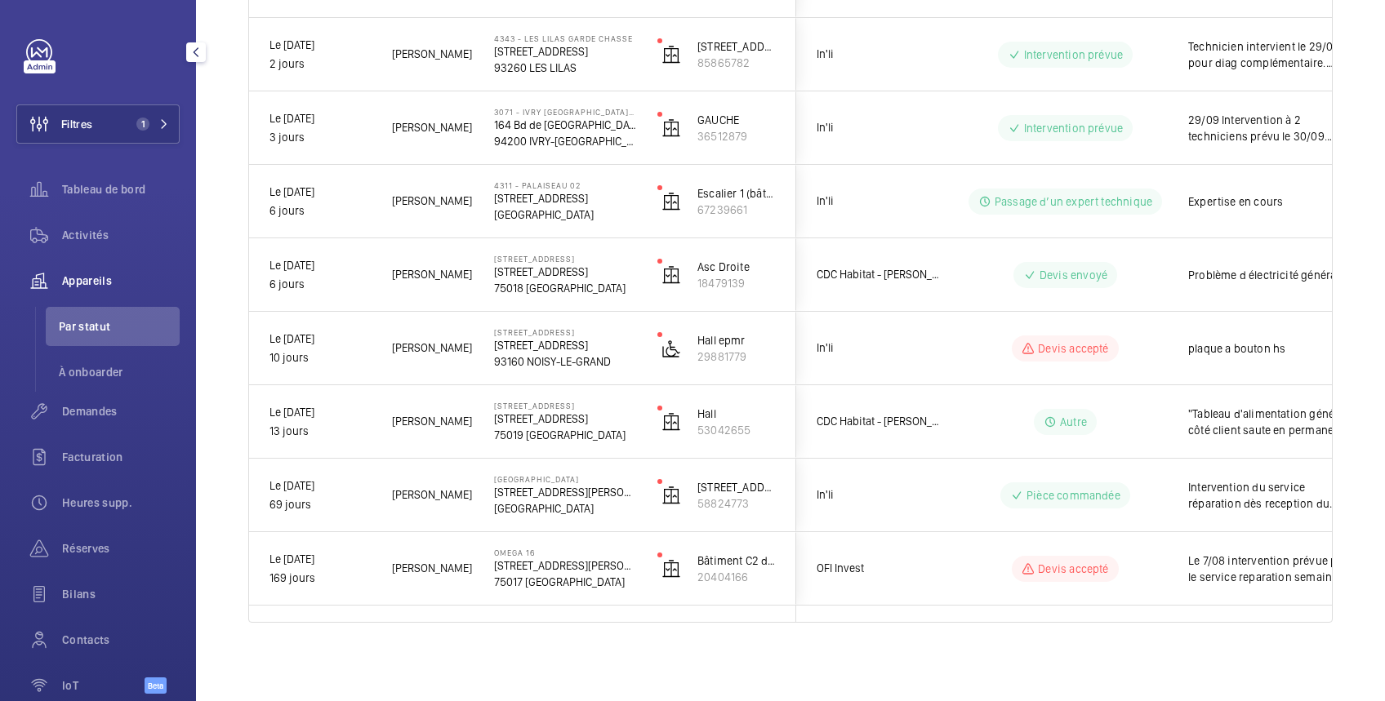
click at [129, 191] on span "Tableau de bord" at bounding box center [121, 189] width 118 height 16
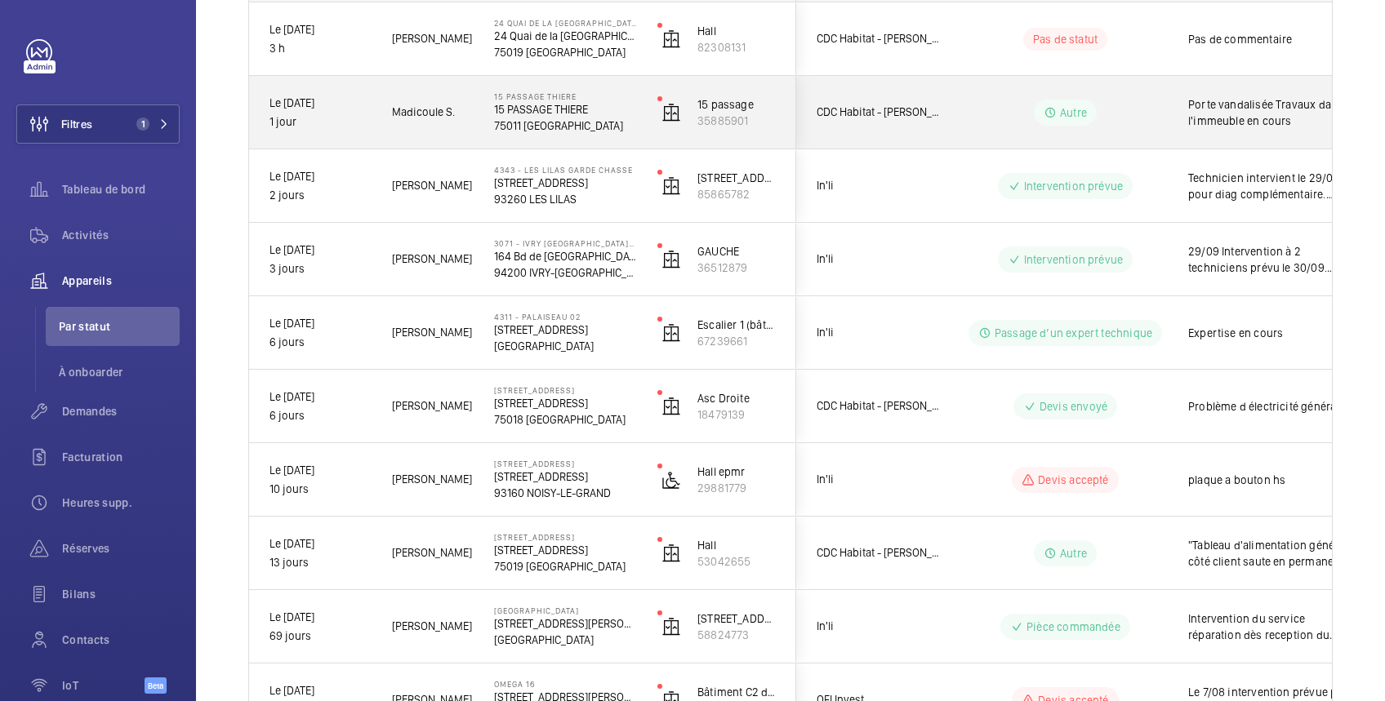
scroll to position [303, 0]
